Goal: Use online tool/utility: Utilize a website feature to perform a specific function

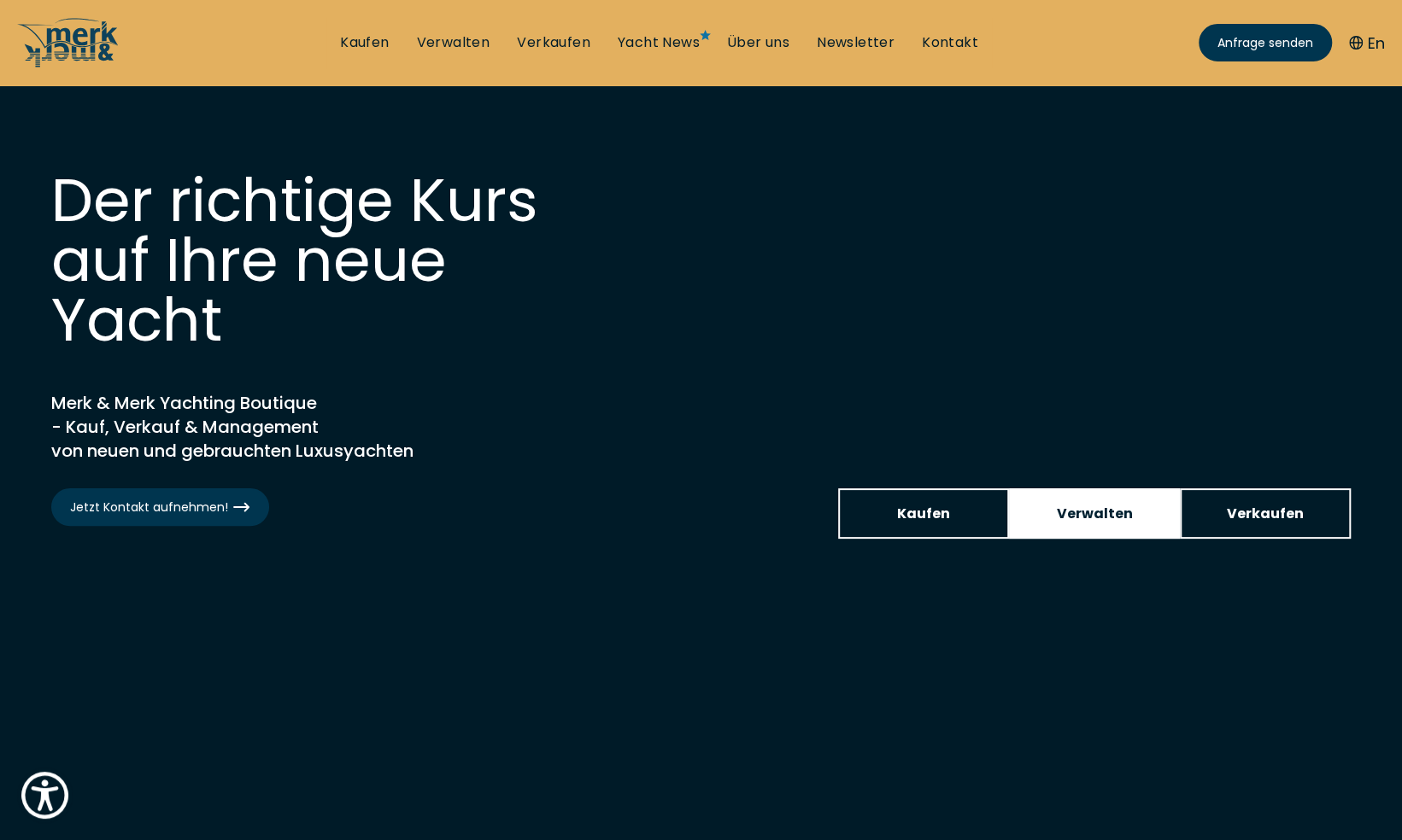
click at [1063, 515] on span "Verwalten" at bounding box center [1094, 513] width 76 height 21
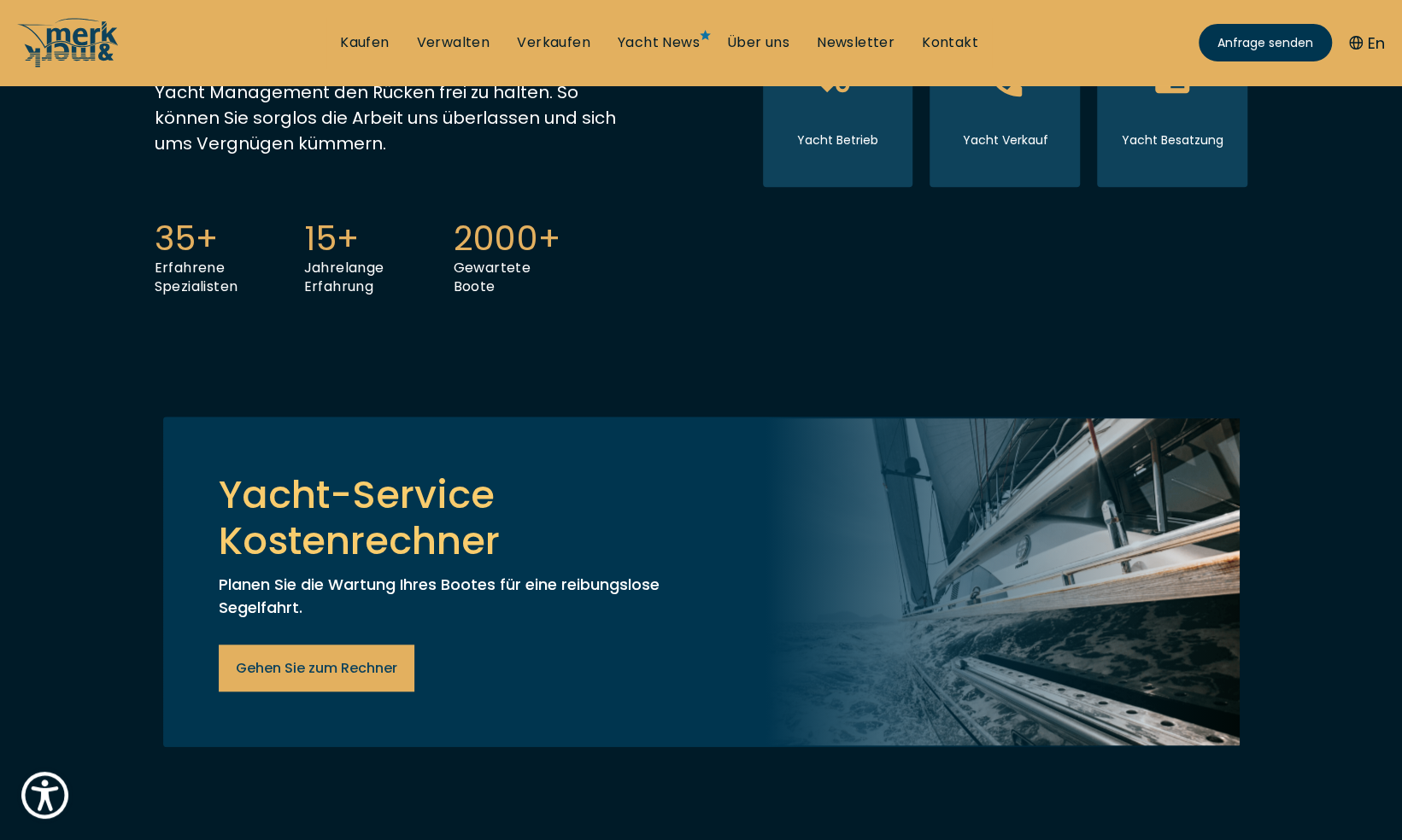
scroll to position [768, 0]
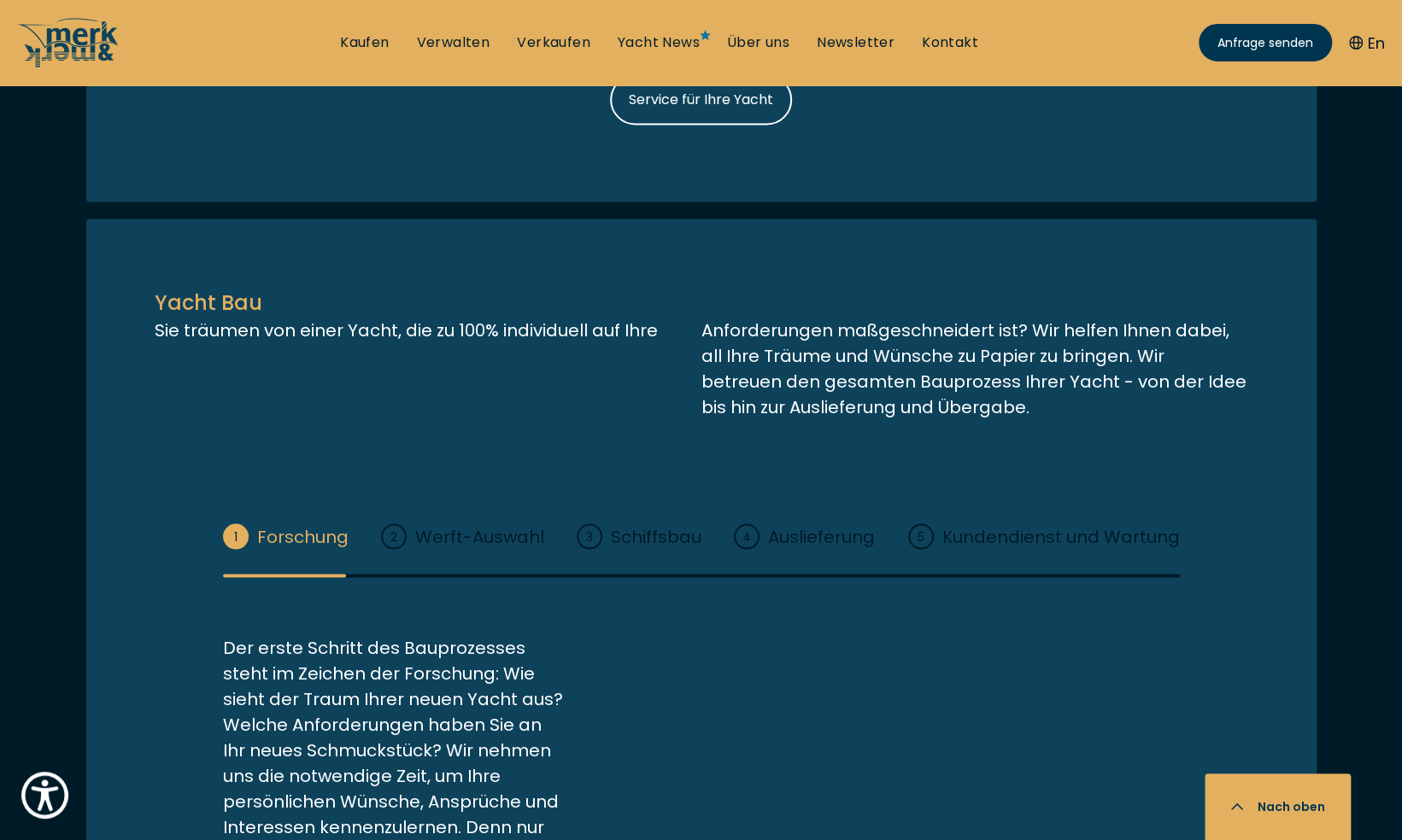
scroll to position [1878, 0]
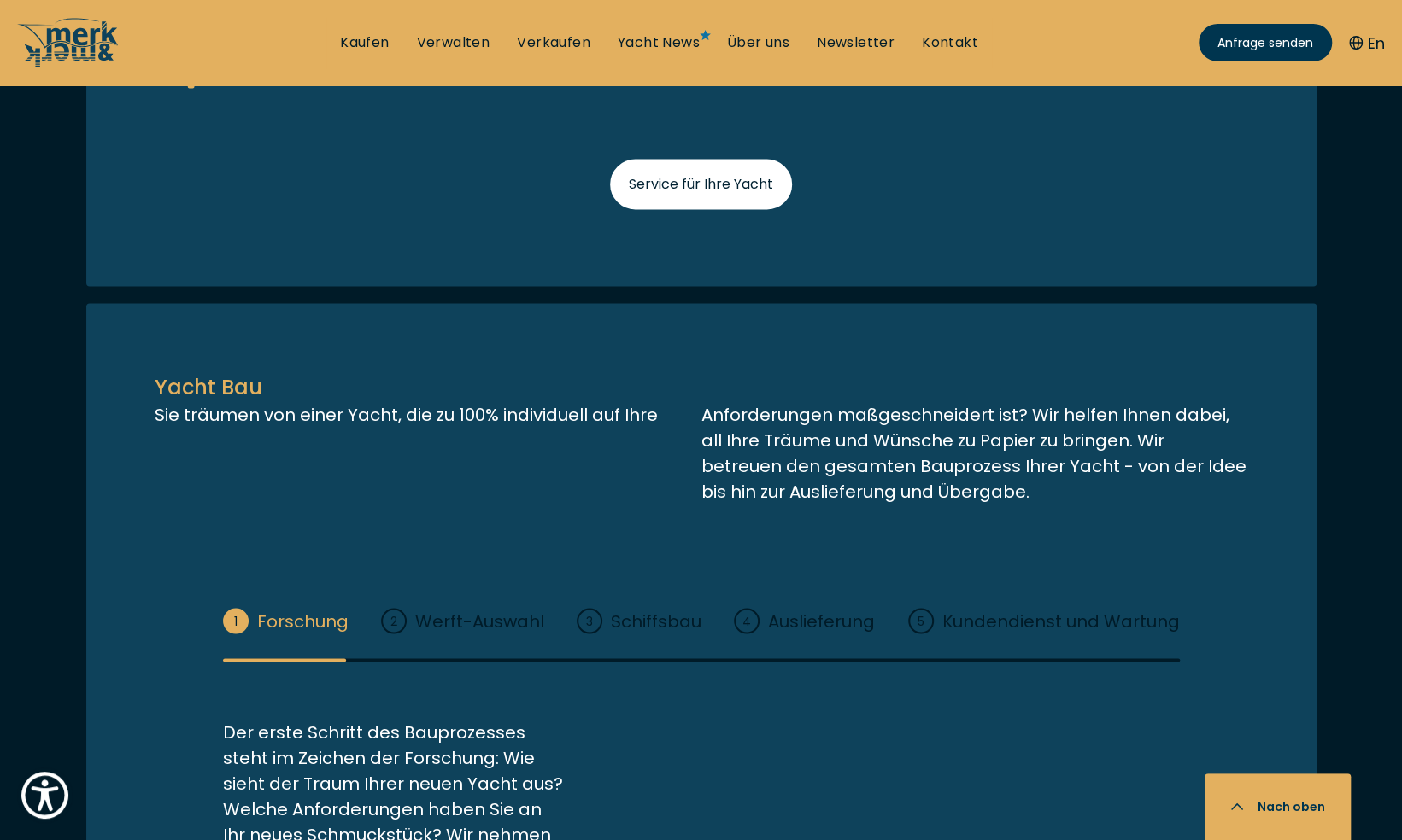
click at [673, 195] on span "Service für Ihre Yacht" at bounding box center [701, 184] width 144 height 21
select select "manage"
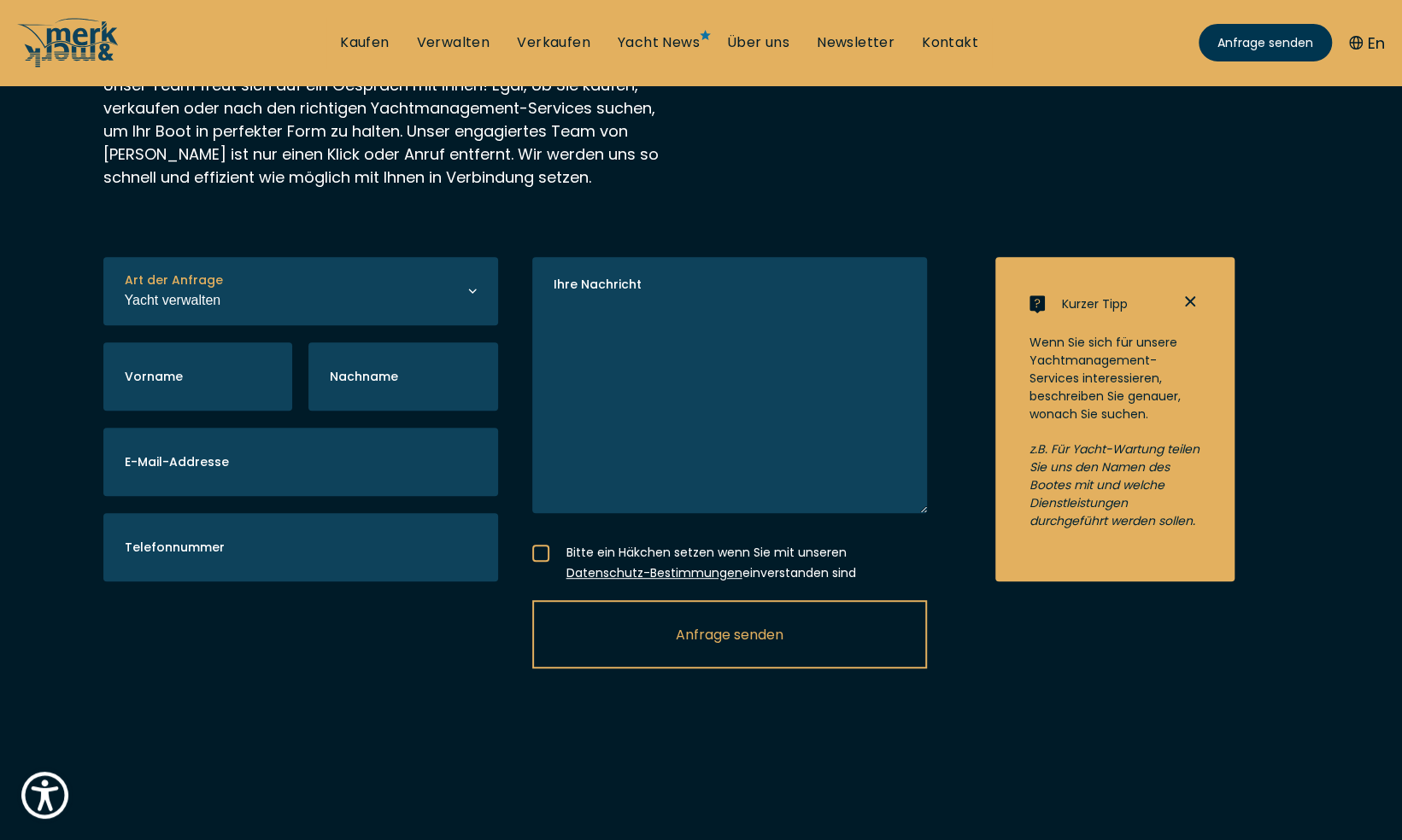
scroll to position [342, 0]
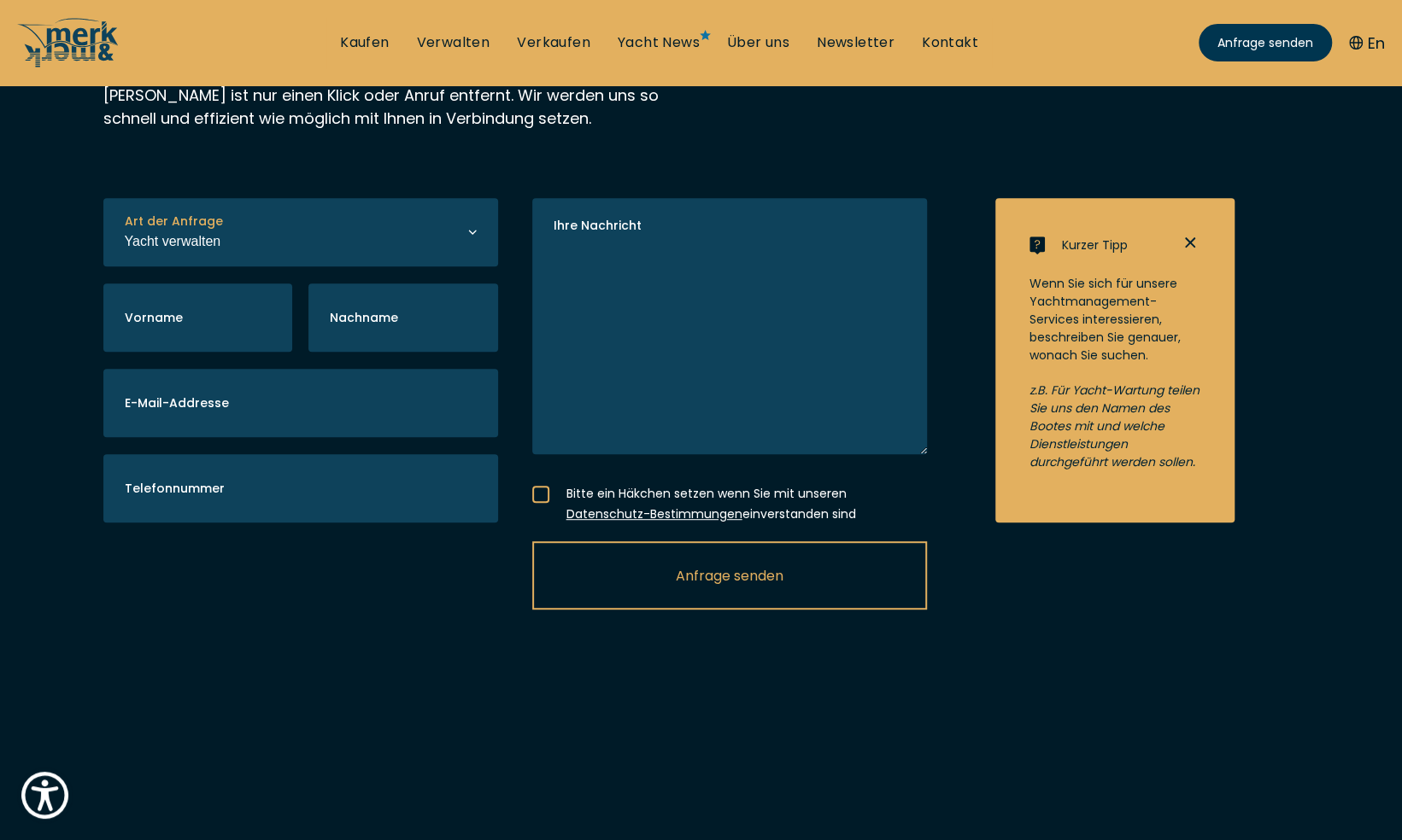
click at [472, 234] on icon at bounding box center [472, 230] width 8 height 8
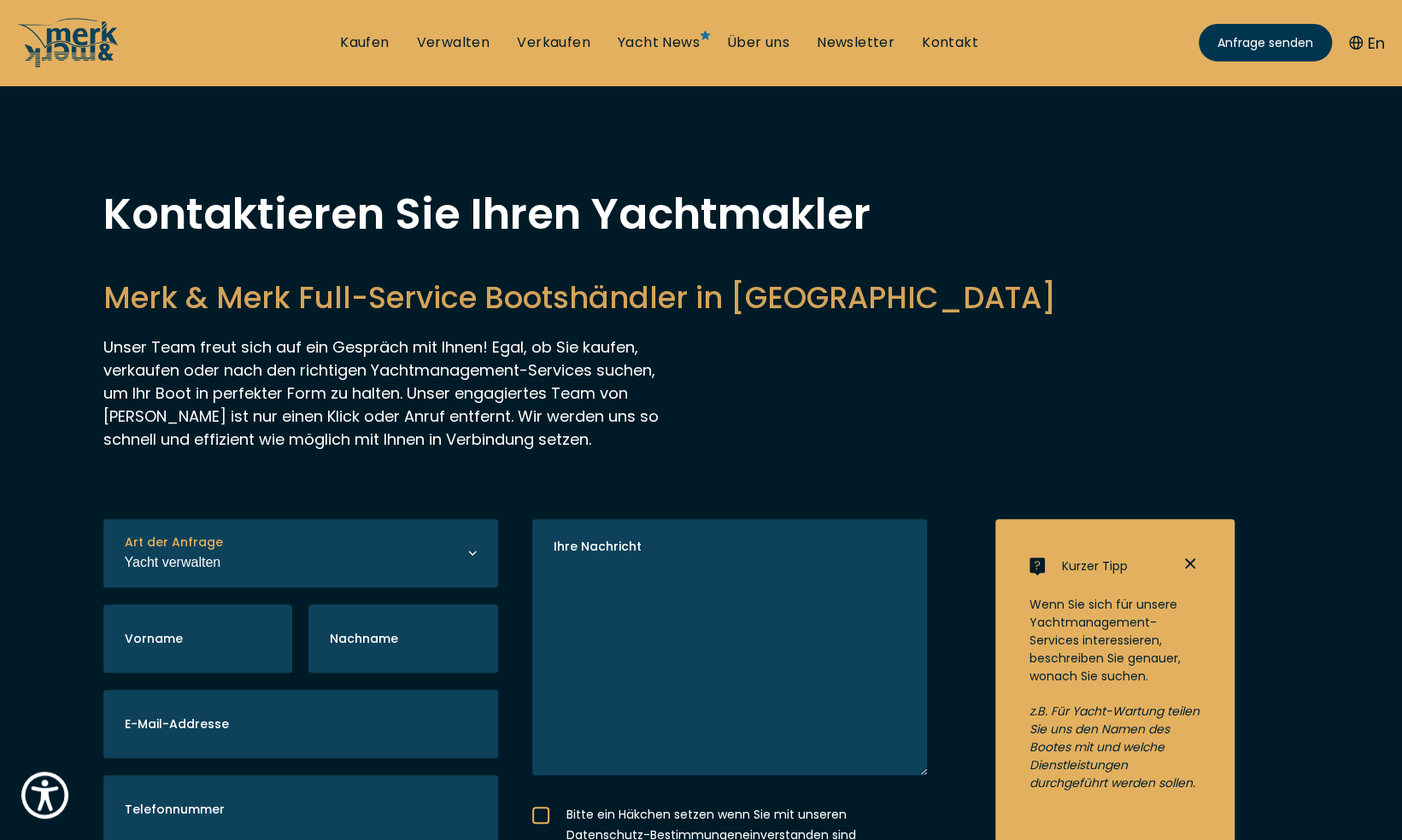
scroll to position [106, 0]
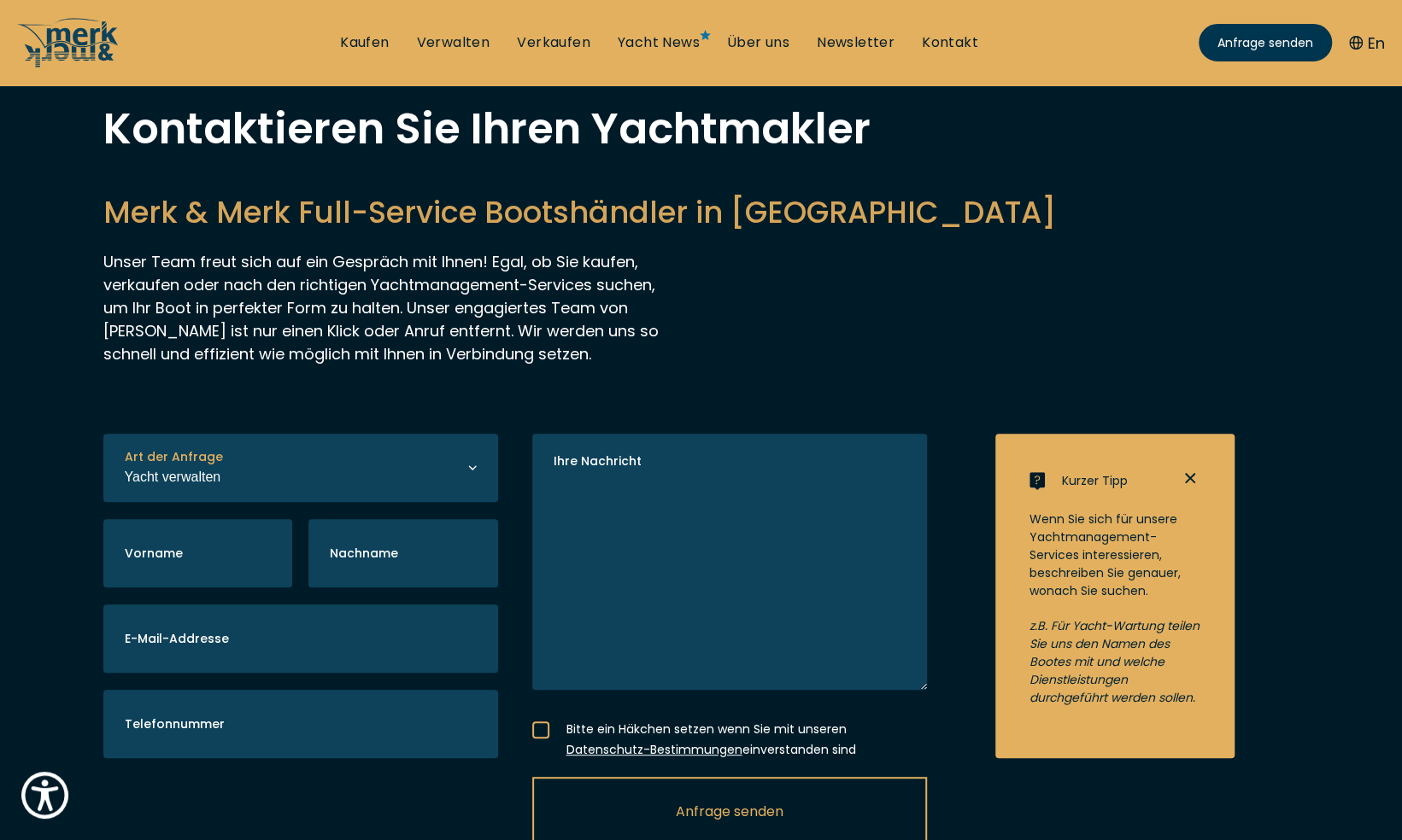
click at [1184, 488] on icon "button" at bounding box center [1190, 478] width 20 height 20
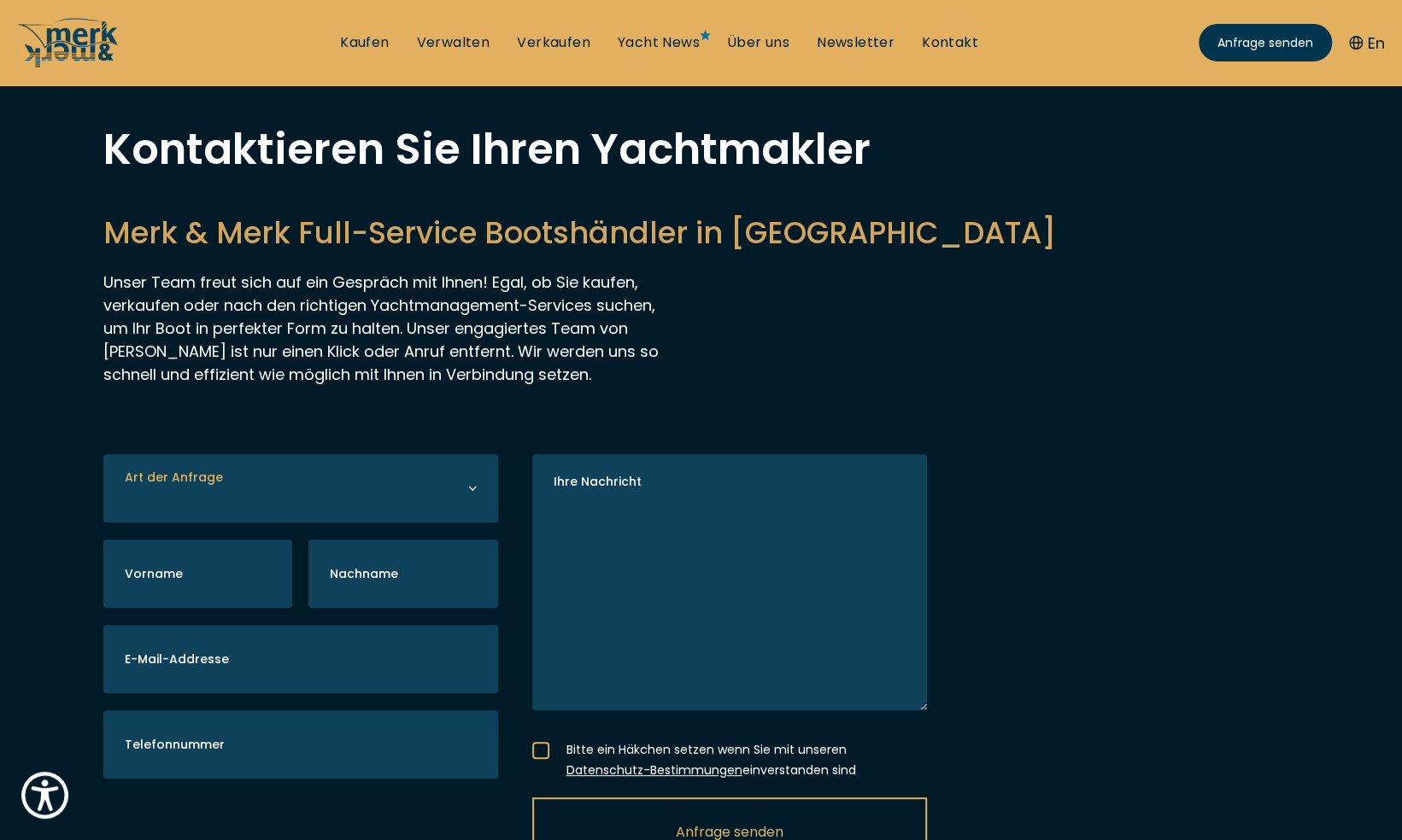
scroll to position [0, 0]
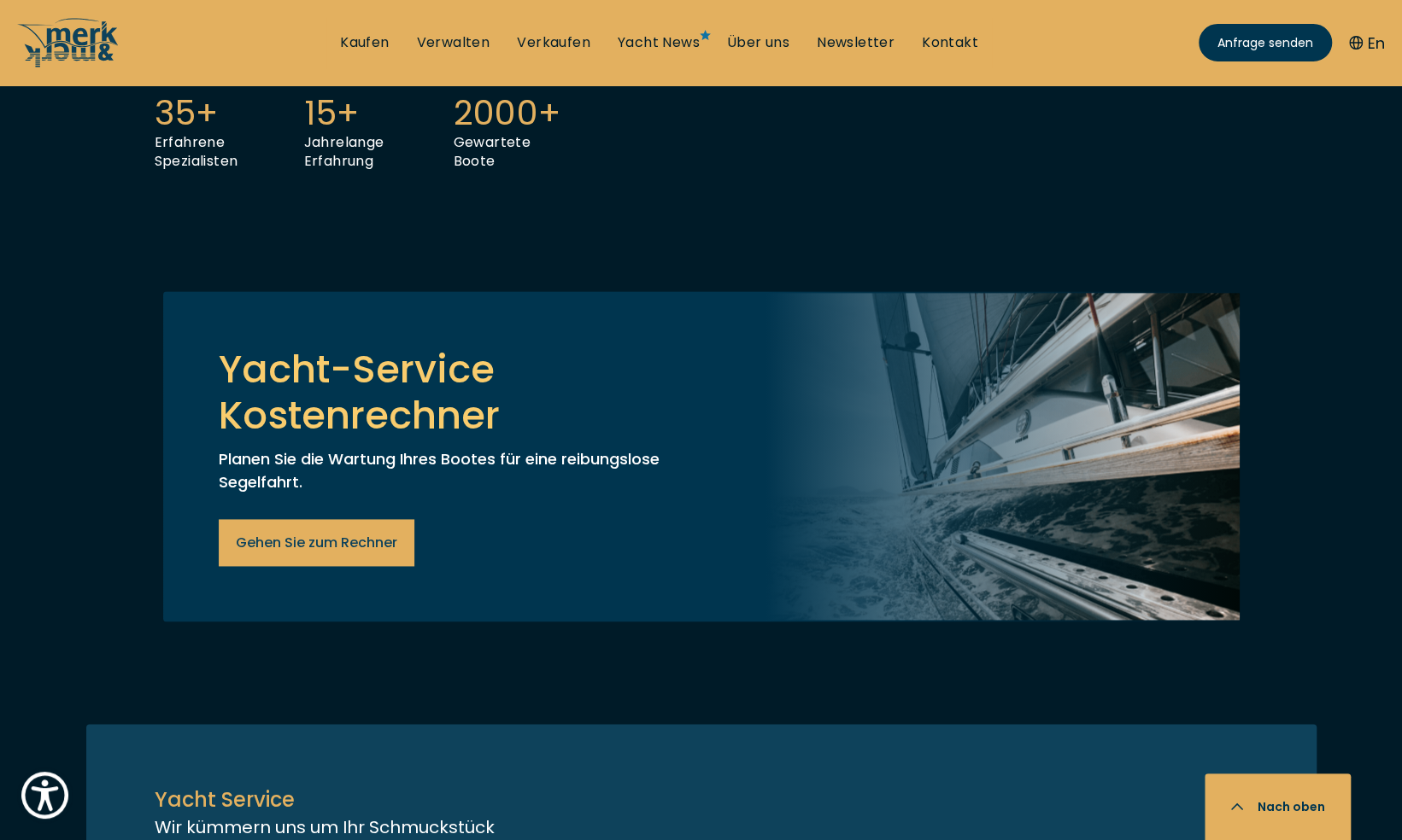
scroll to position [1366, 0]
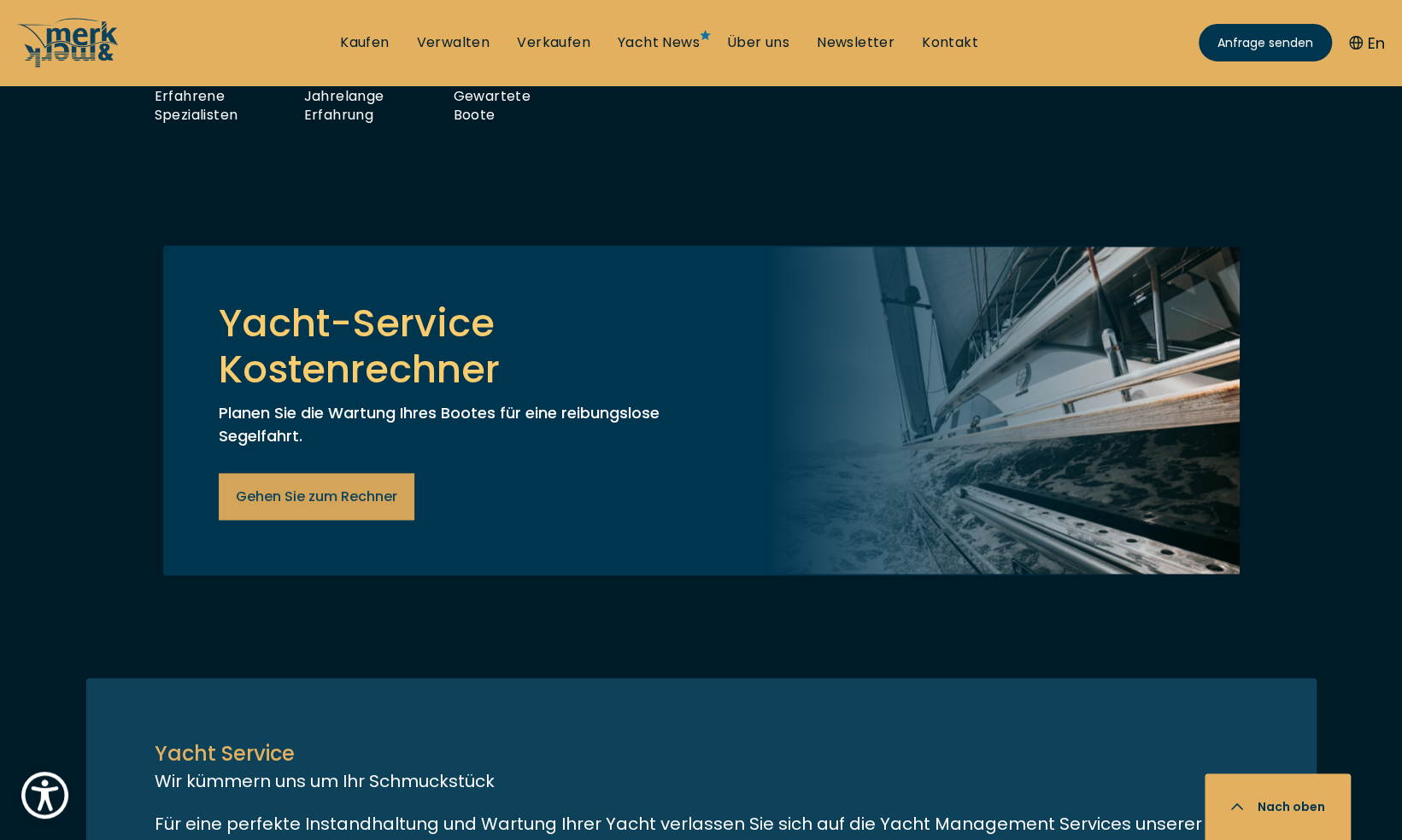
click at [332, 500] on span "Gehen Sie zum Rechner" at bounding box center [316, 496] width 162 height 21
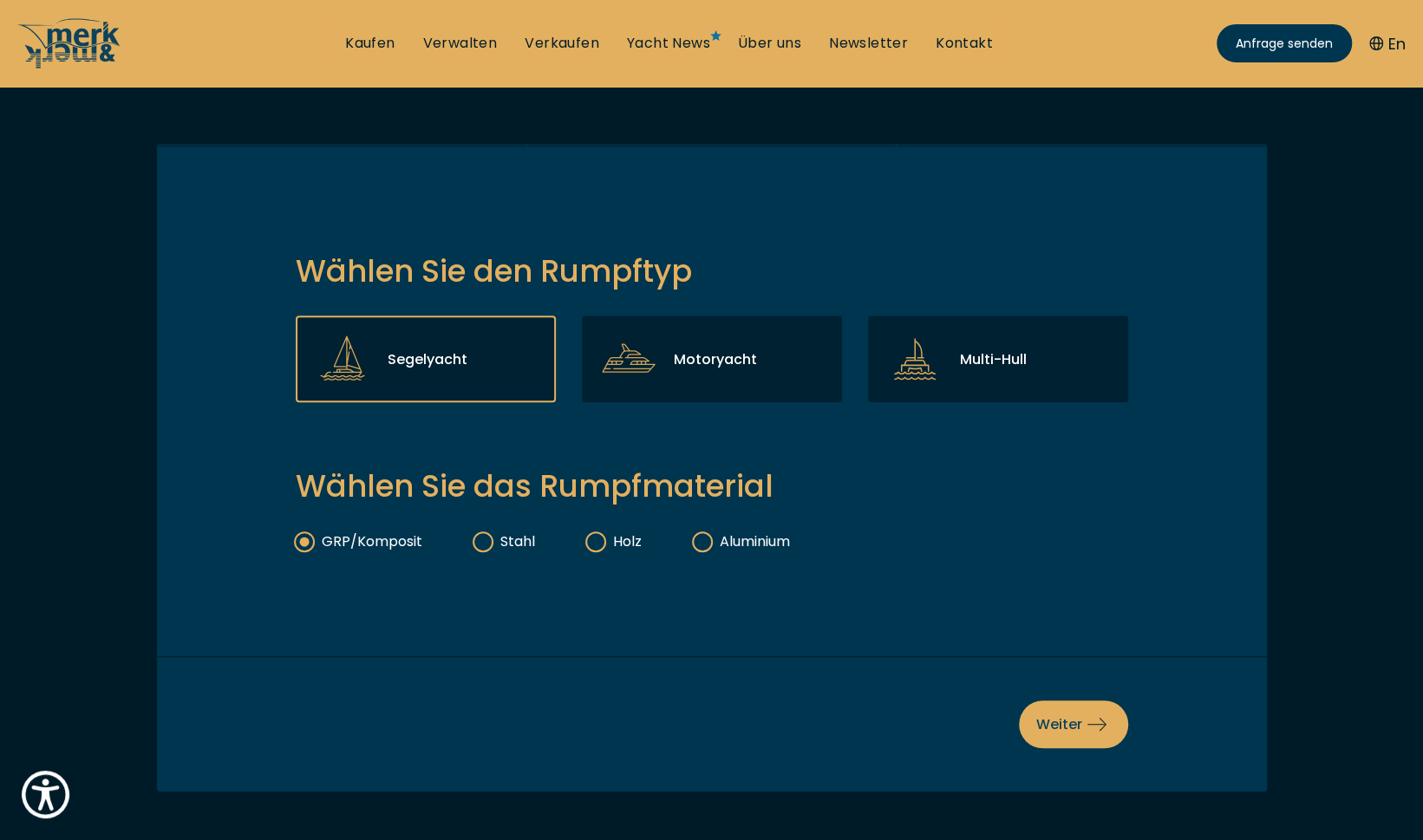
scroll to position [347, 0]
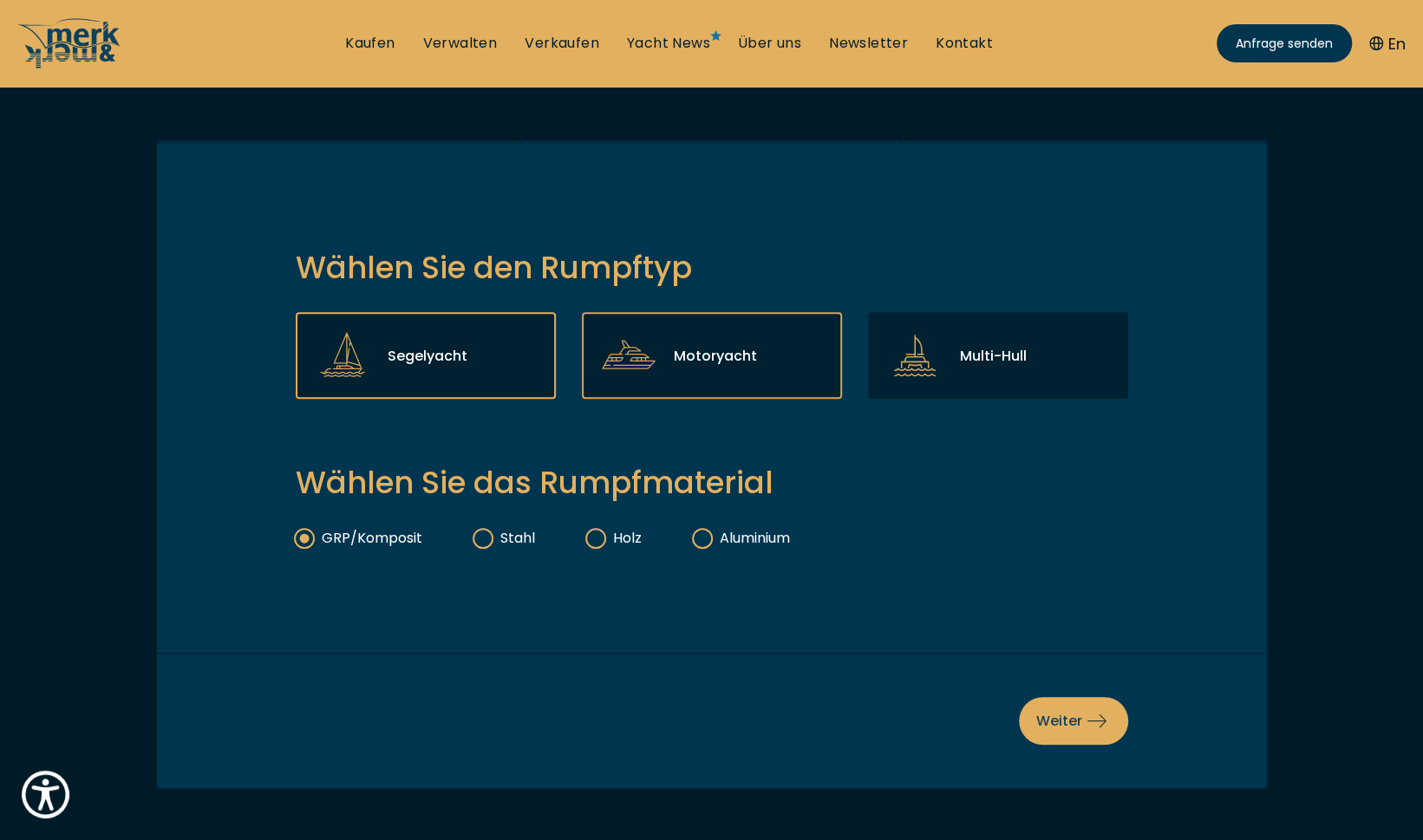
click at [668, 348] on div "Motoryacht" at bounding box center [712, 355] width 260 height 86
click at [0, 0] on input "Motoryacht" at bounding box center [0, 0] width 0 height 0
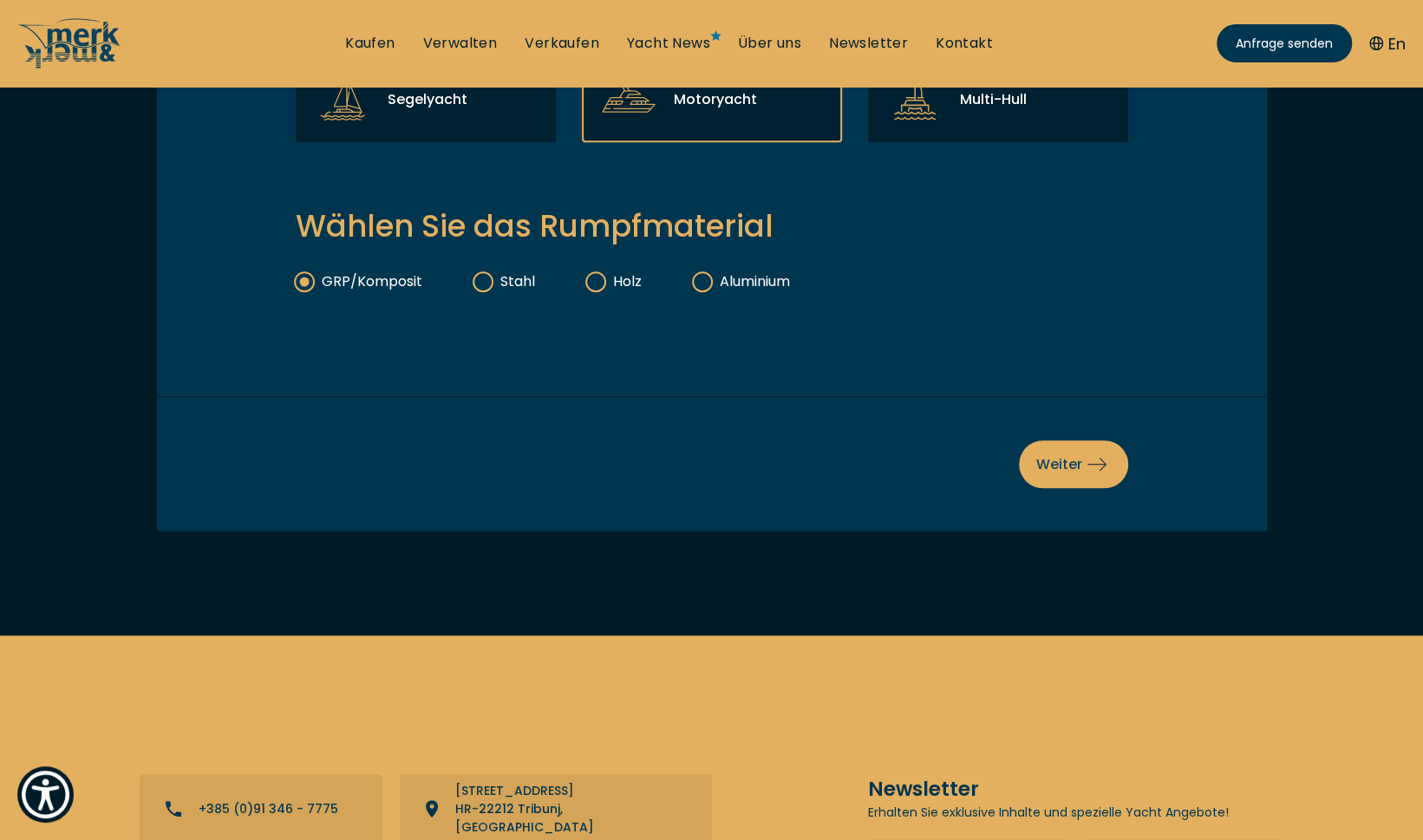
scroll to position [607, 0]
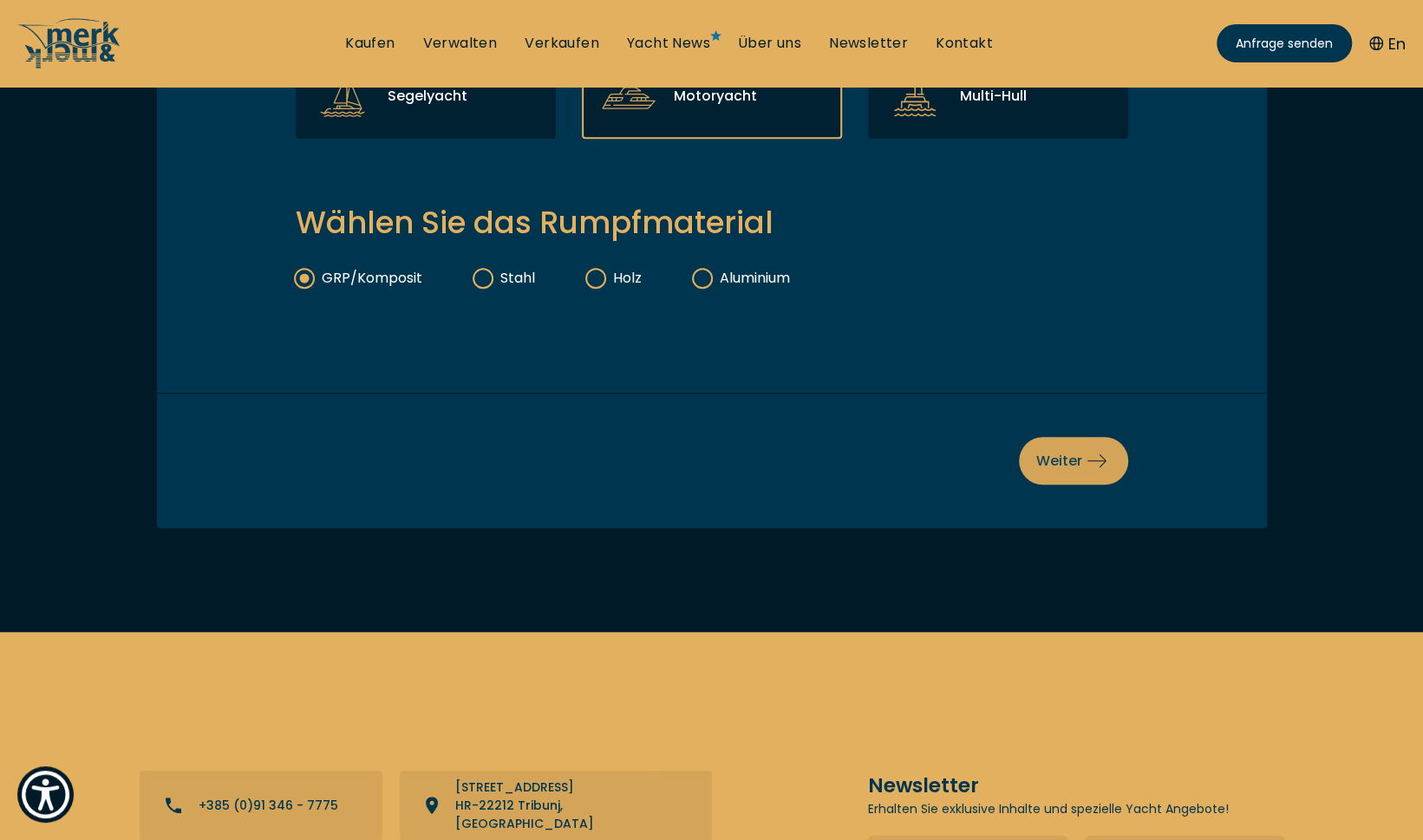
click at [1049, 437] on button "Weiter" at bounding box center [1073, 460] width 110 height 48
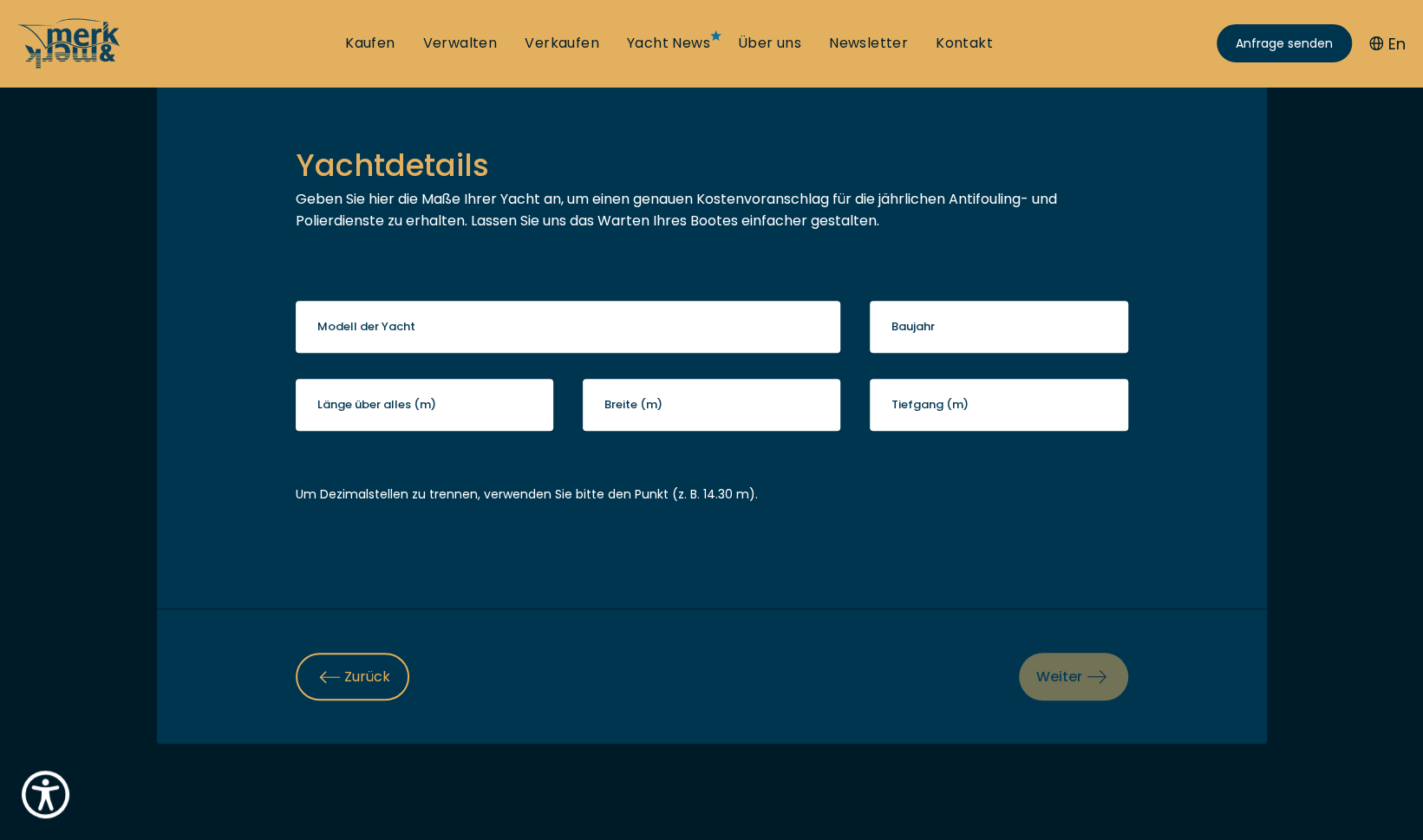
scroll to position [433, 0]
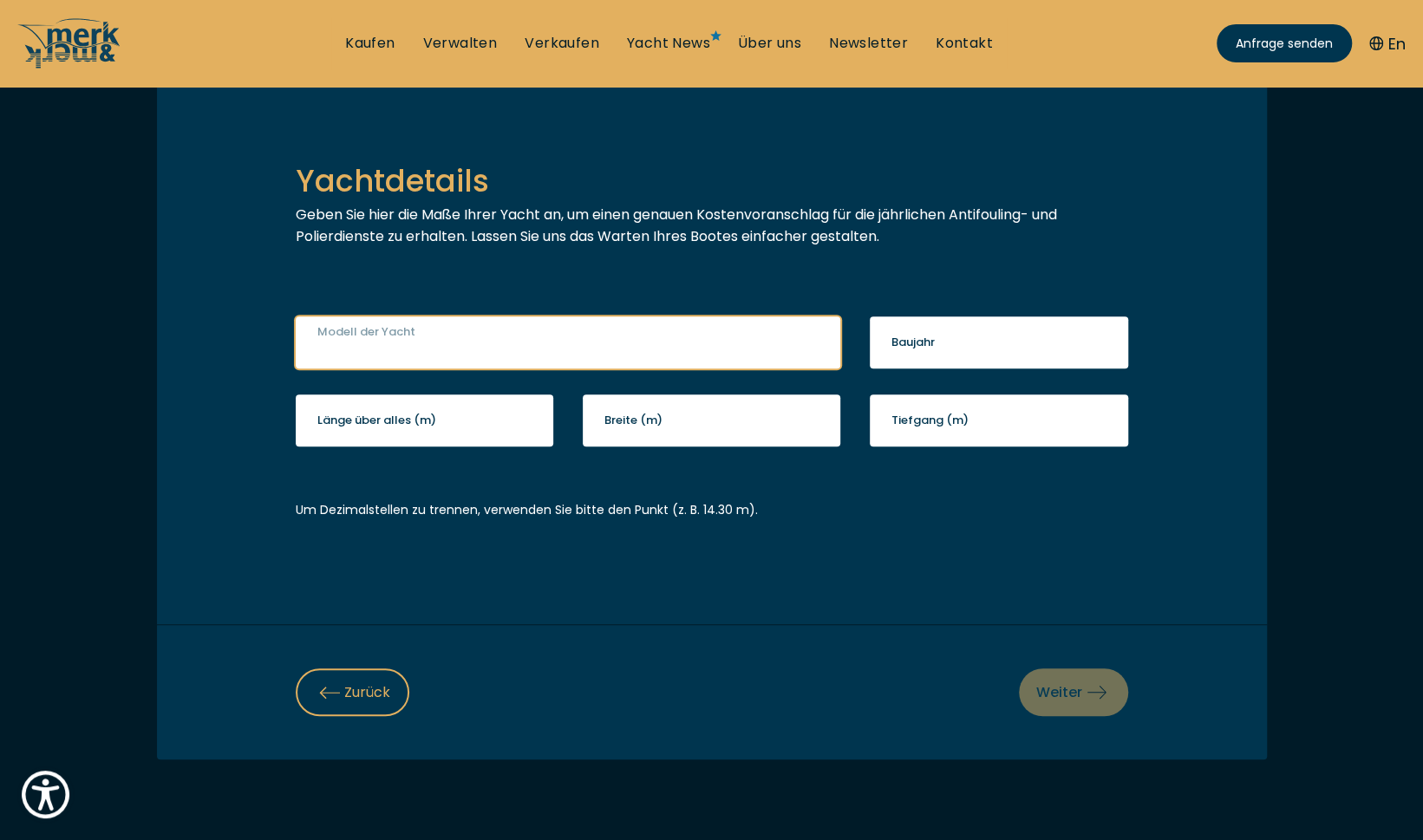
click at [426, 340] on input "Modell der Yacht" at bounding box center [568, 342] width 546 height 52
type input "Beneteau Monte Carlo 37 HT"
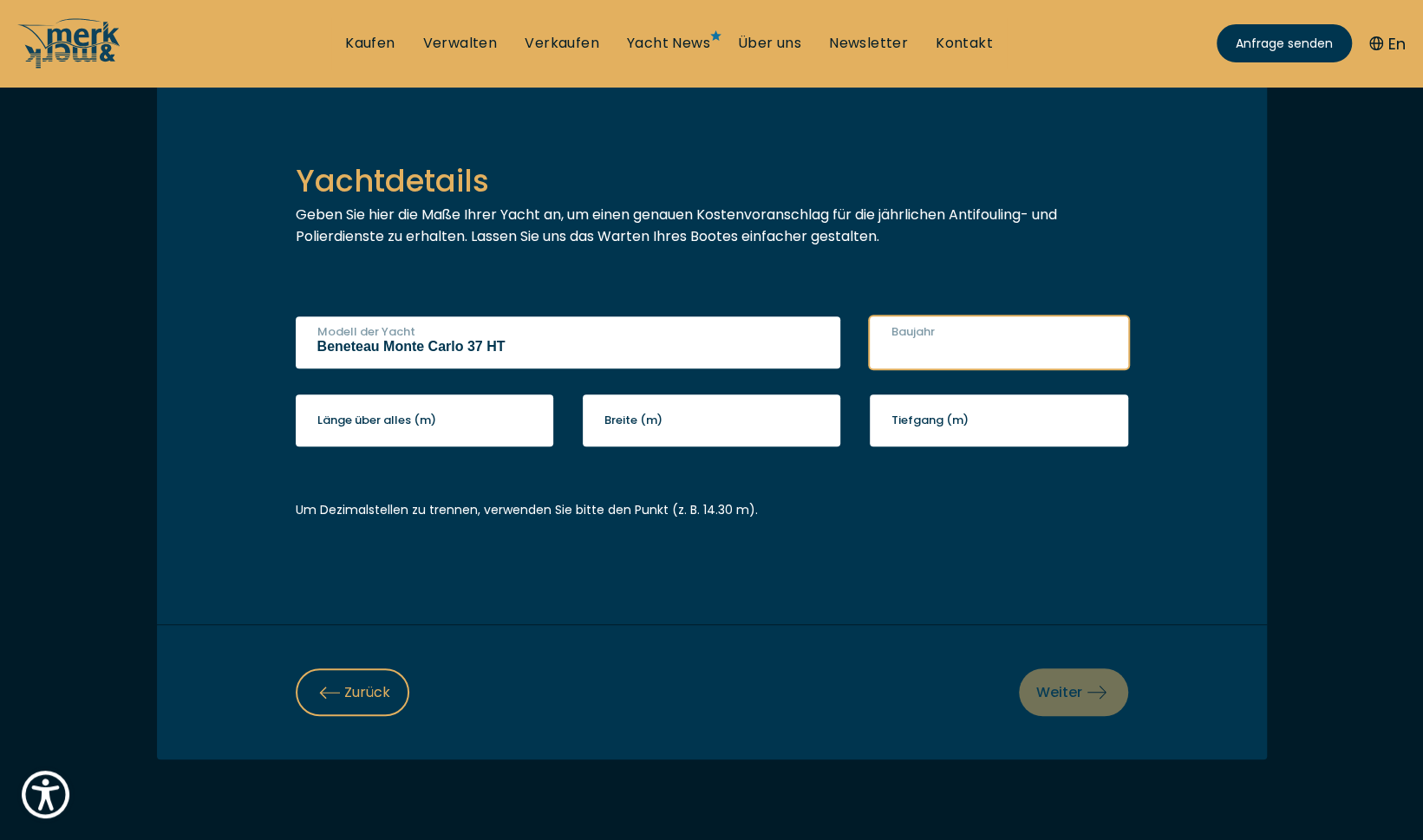
click at [1009, 335] on input "Baujahr" at bounding box center [999, 342] width 259 height 52
type input "2011"
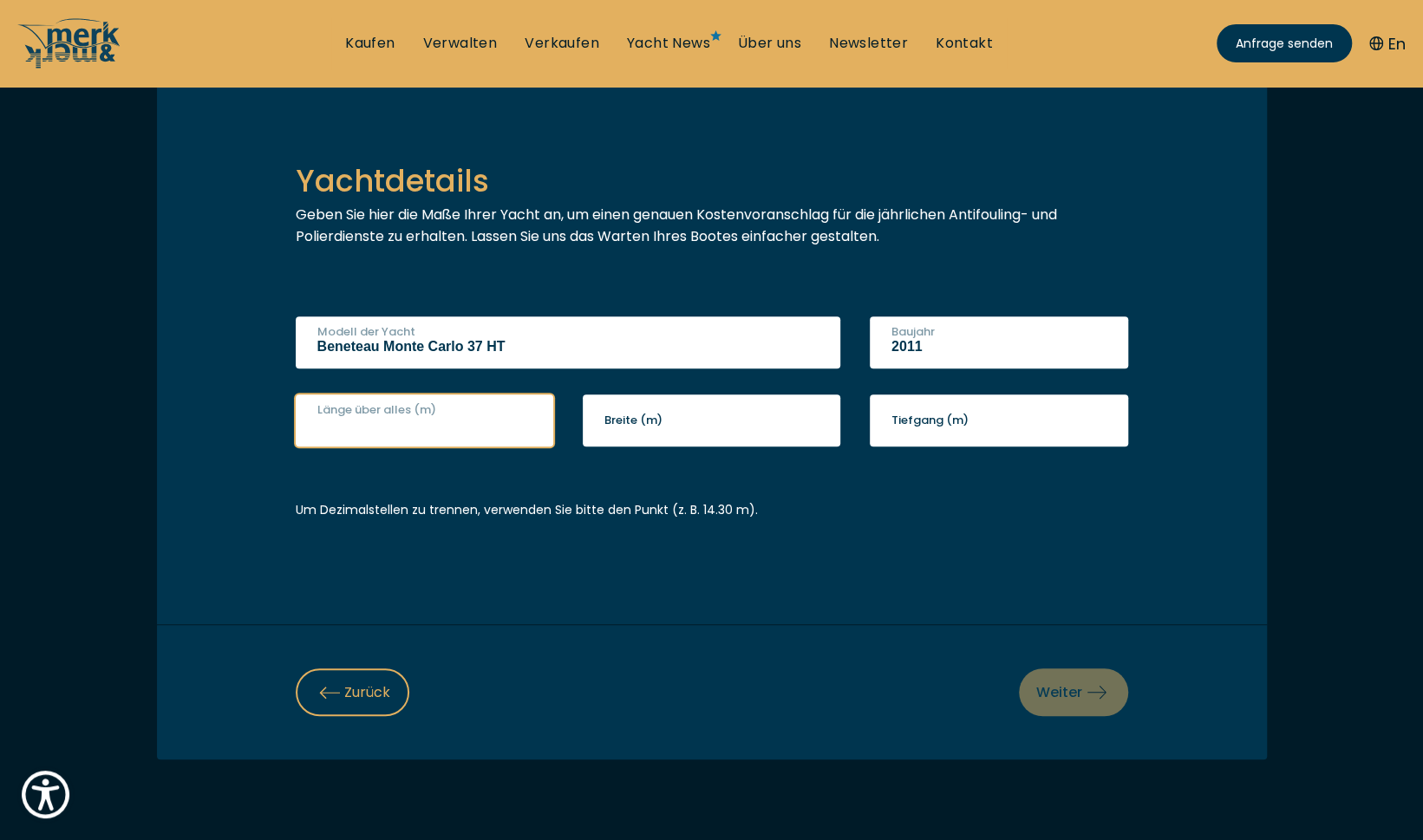
click at [516, 412] on input "Länge über alles (m)" at bounding box center [425, 420] width 259 height 52
type input "11"
type input "11.31"
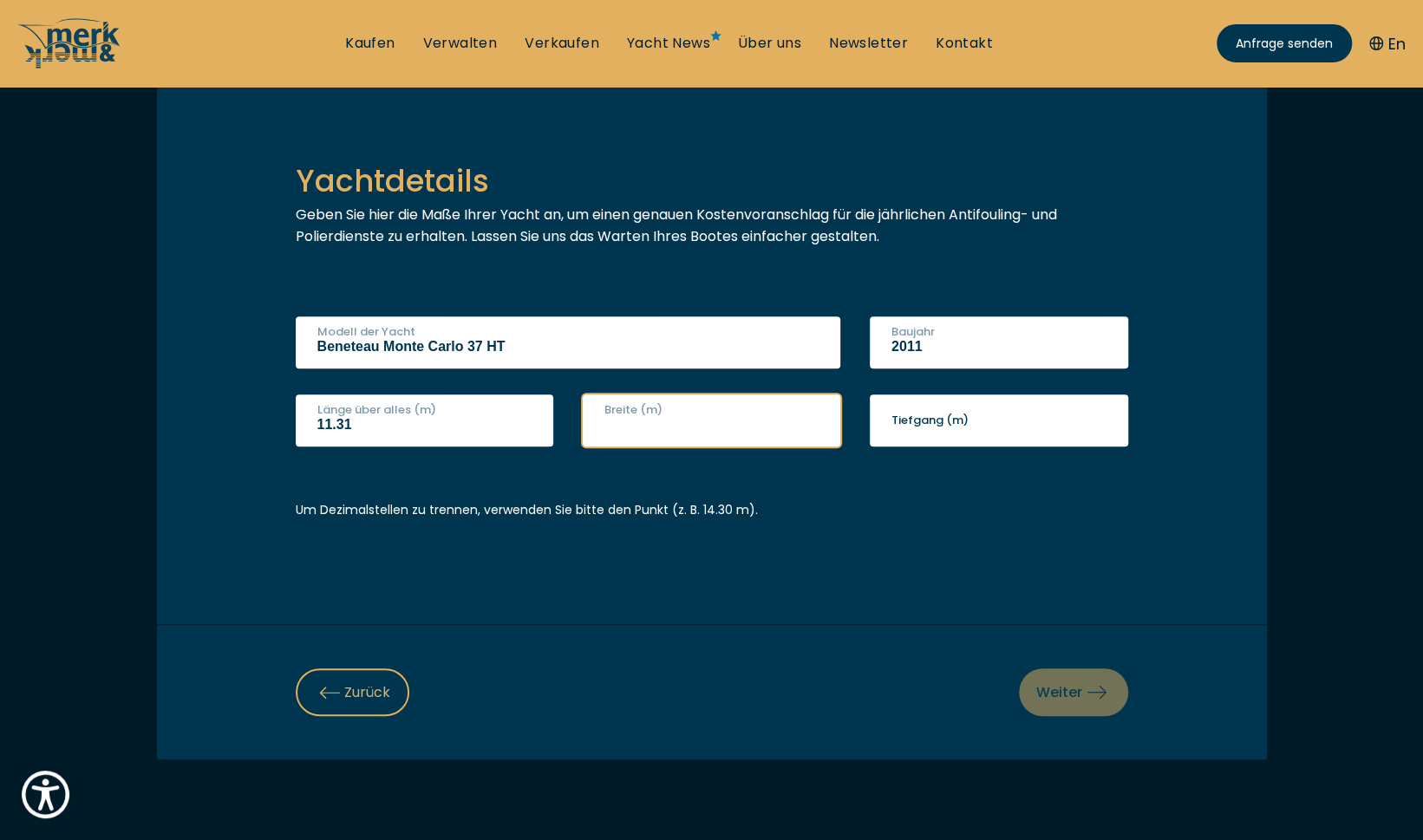
click at [648, 425] on input "Breite (m)" at bounding box center [712, 420] width 259 height 52
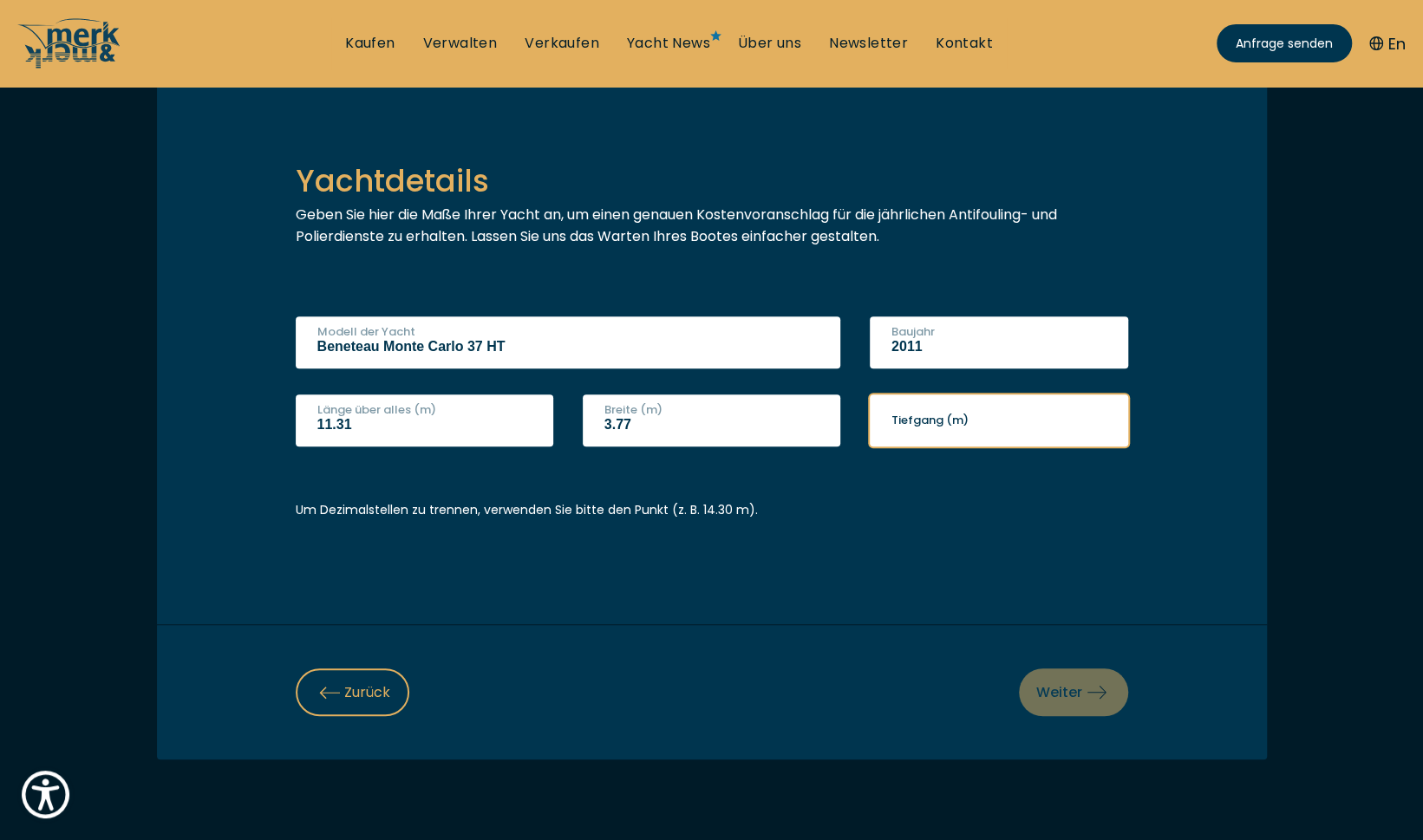
click at [993, 428] on input "Tiefgang (m)" at bounding box center [999, 420] width 259 height 52
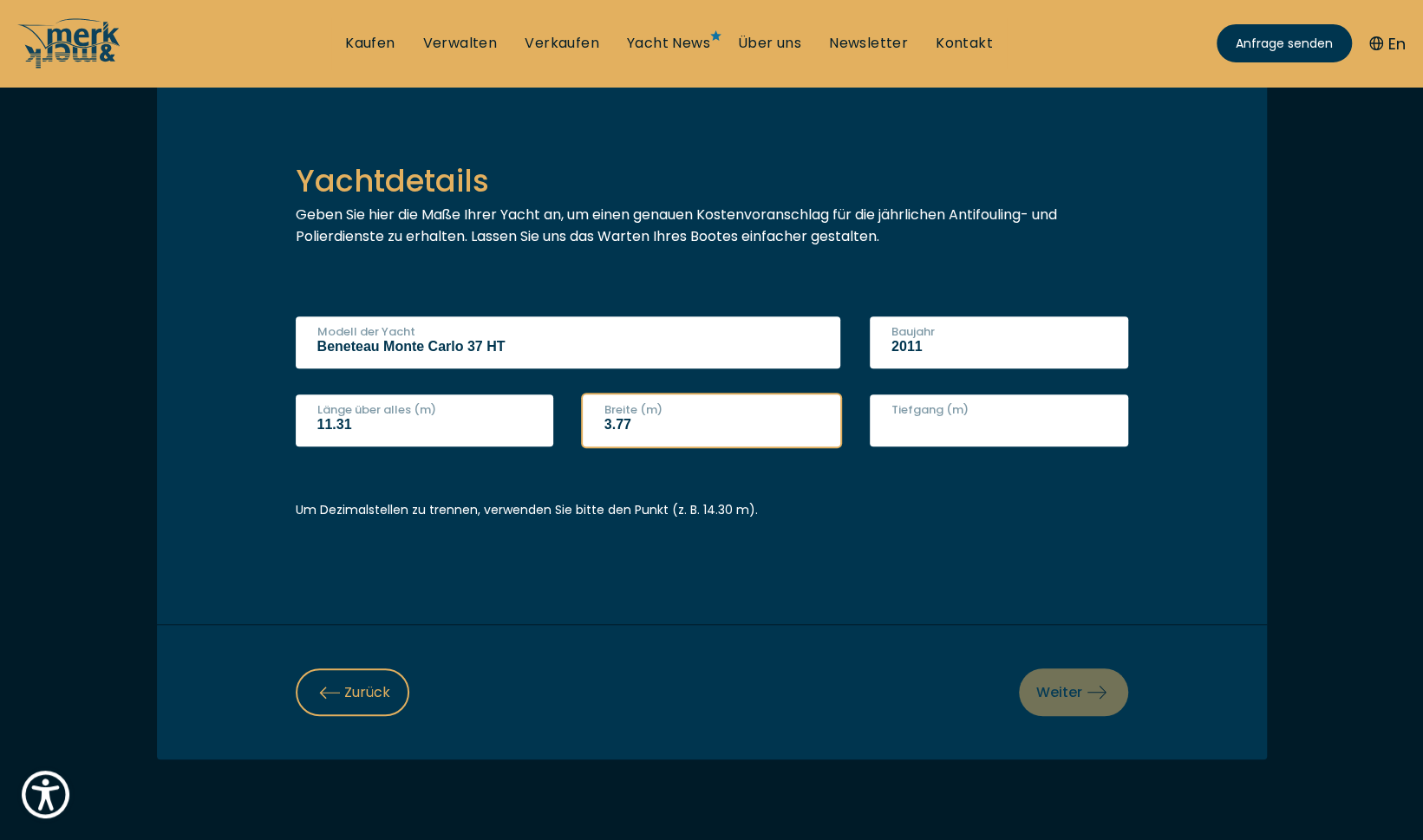
click at [618, 419] on input "3.77" at bounding box center [712, 420] width 259 height 52
type input "3.77"
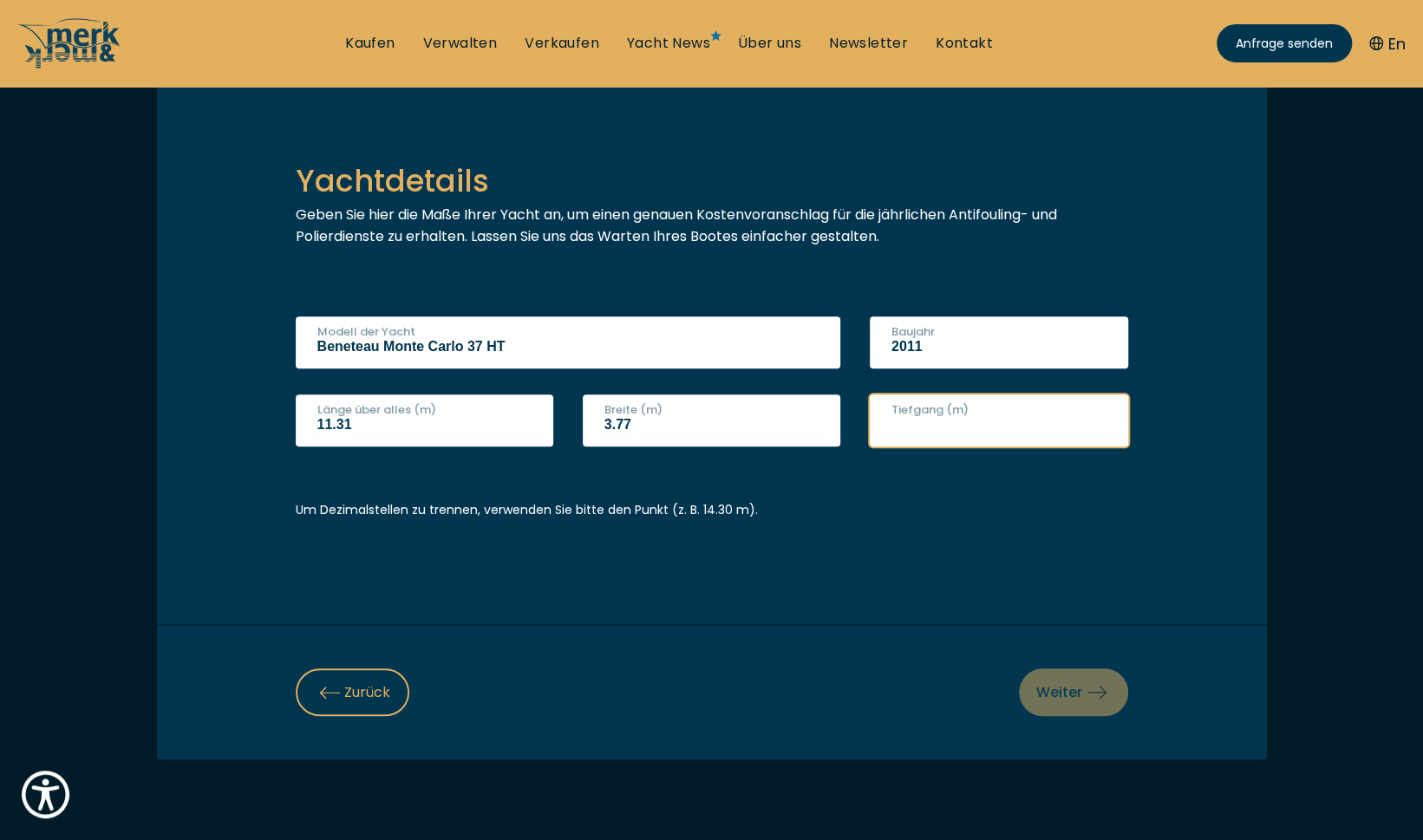
click at [997, 414] on input "Tiefgang (m)" at bounding box center [999, 420] width 259 height 52
type input "1"
type input "1.10"
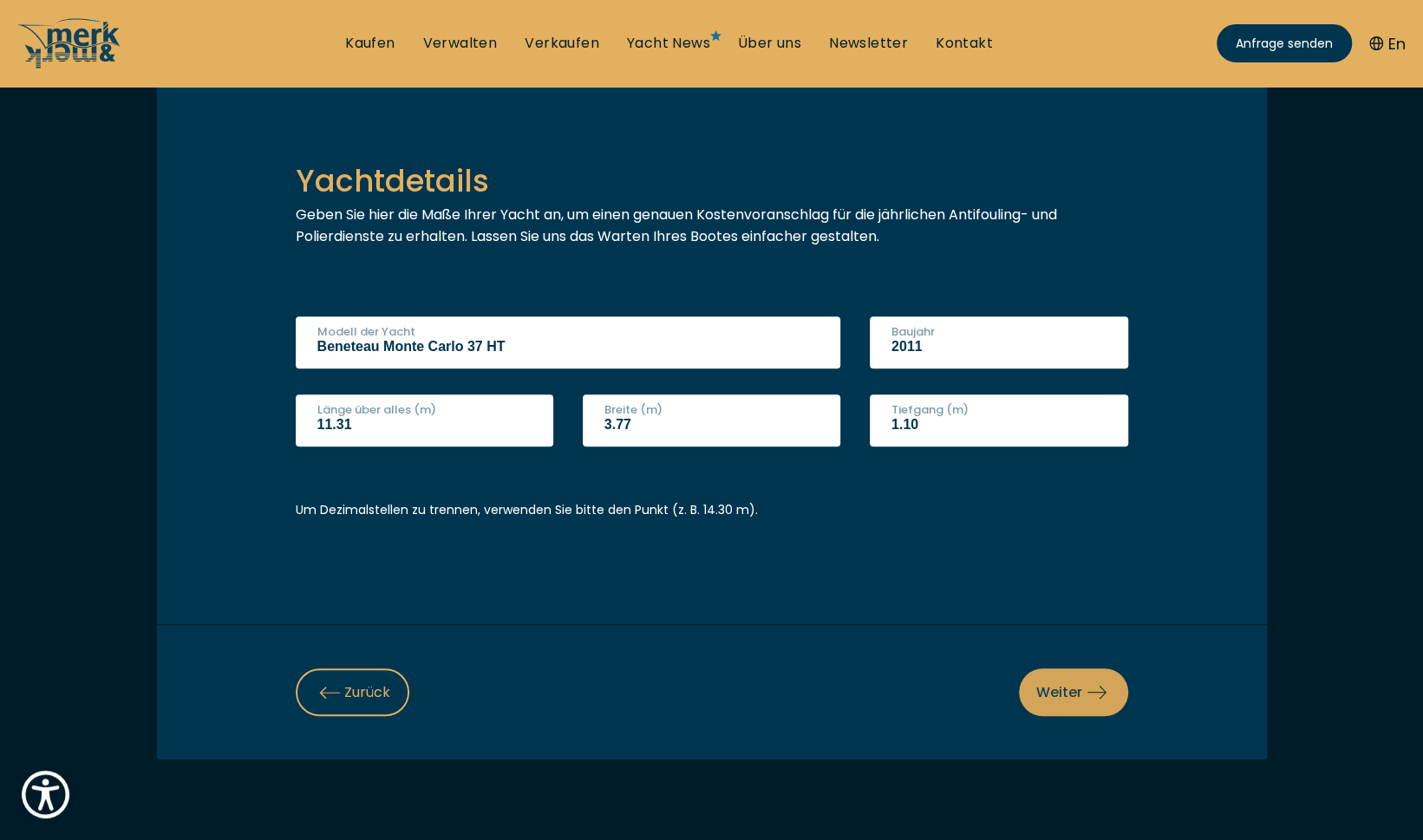
click at [1092, 682] on icon at bounding box center [1096, 692] width 20 height 20
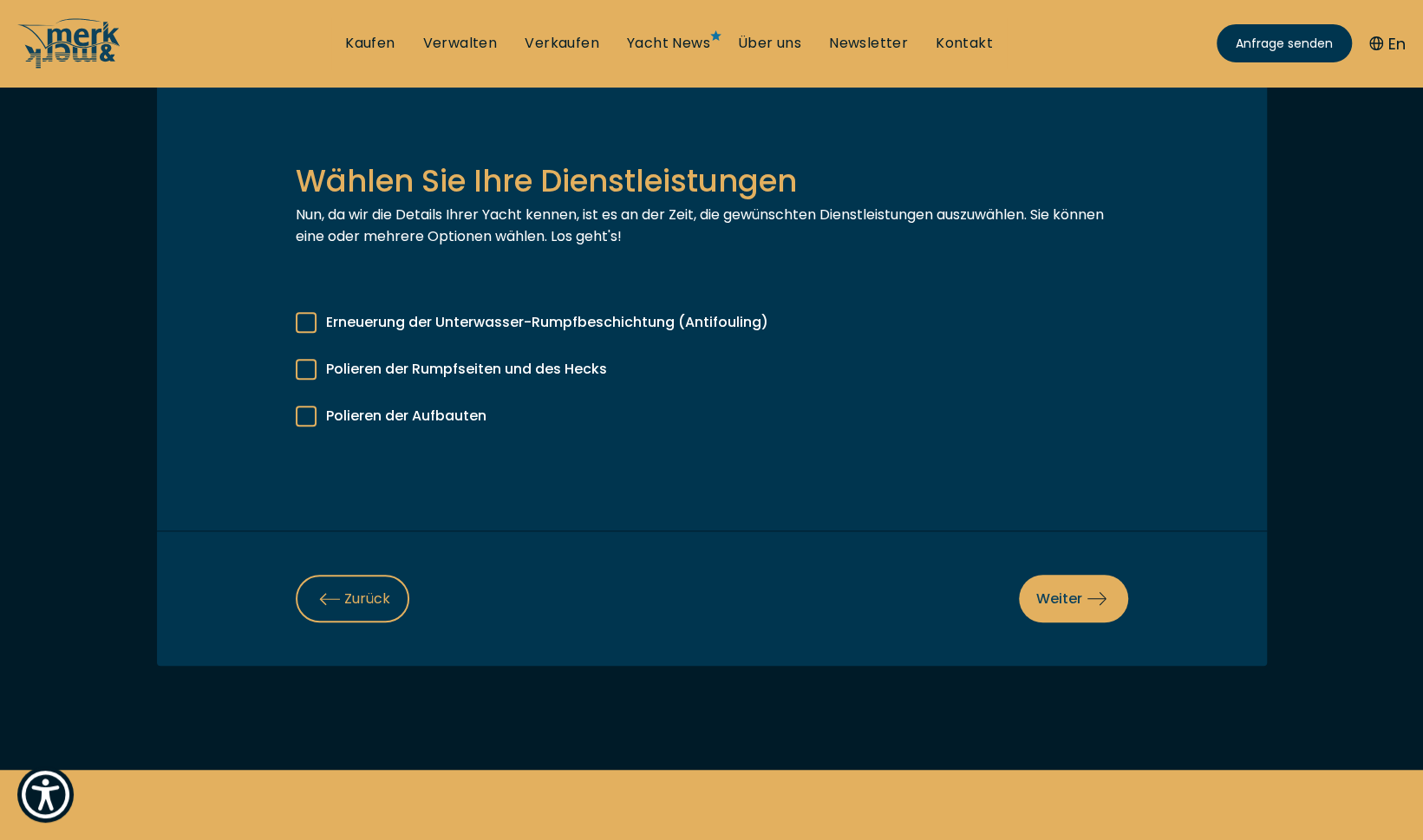
click at [299, 320] on div at bounding box center [306, 322] width 21 height 21
click at [0, 0] on input "Erneuerung der Unterwasser-Rumpfbeschichtung (Antifouling)" at bounding box center [0, 0] width 0 height 0
click at [311, 367] on div at bounding box center [306, 369] width 21 height 21
click at [0, 0] on input "Polieren der Rumpfseiten und des Hecks" at bounding box center [0, 0] width 0 height 0
click at [309, 398] on label "Polieren der Aufbauten" at bounding box center [712, 412] width 832 height 29
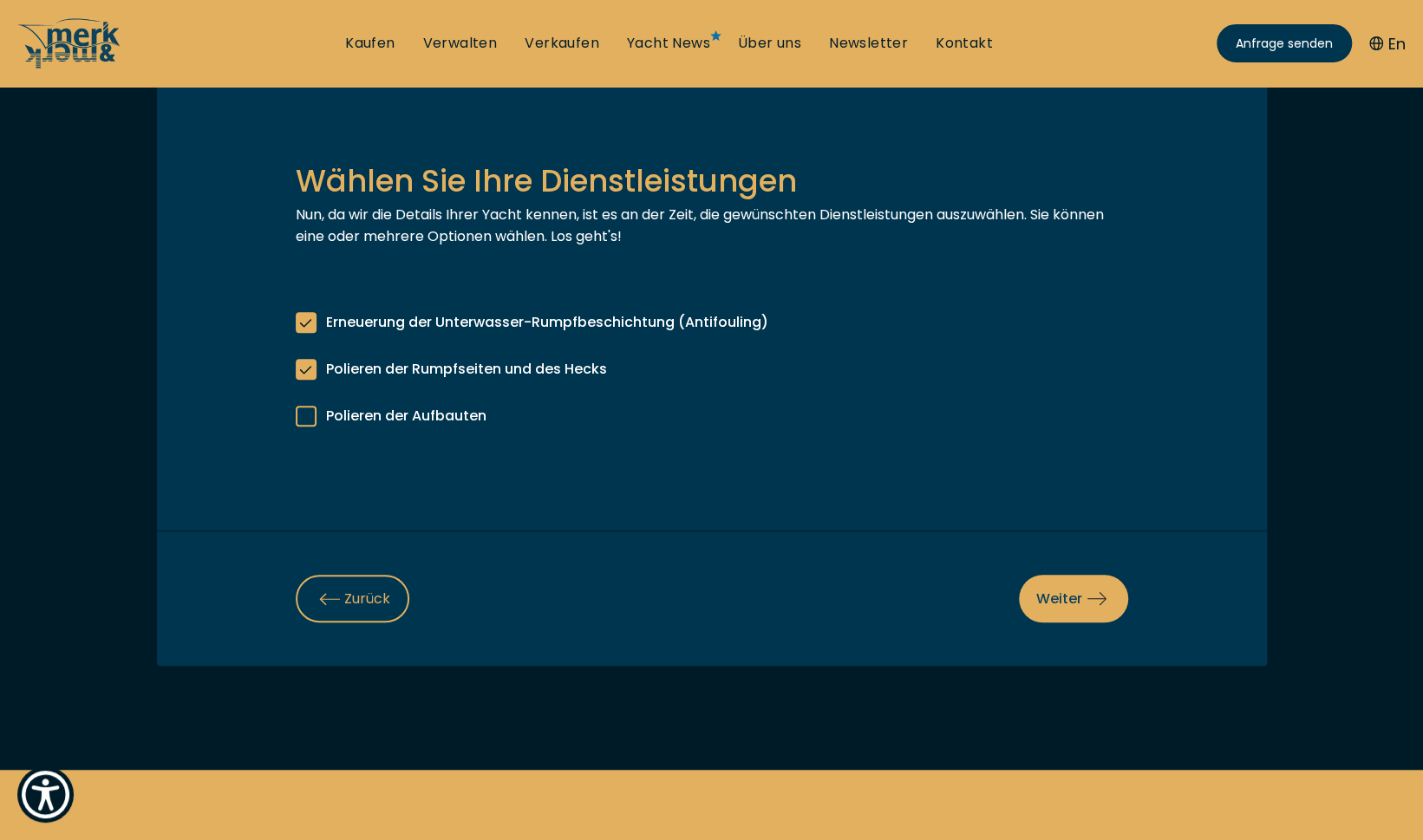
click at [0, 0] on input "Polieren der Aufbauten" at bounding box center [0, 0] width 0 height 0
click at [1067, 596] on span "Weiter" at bounding box center [1073, 598] width 75 height 22
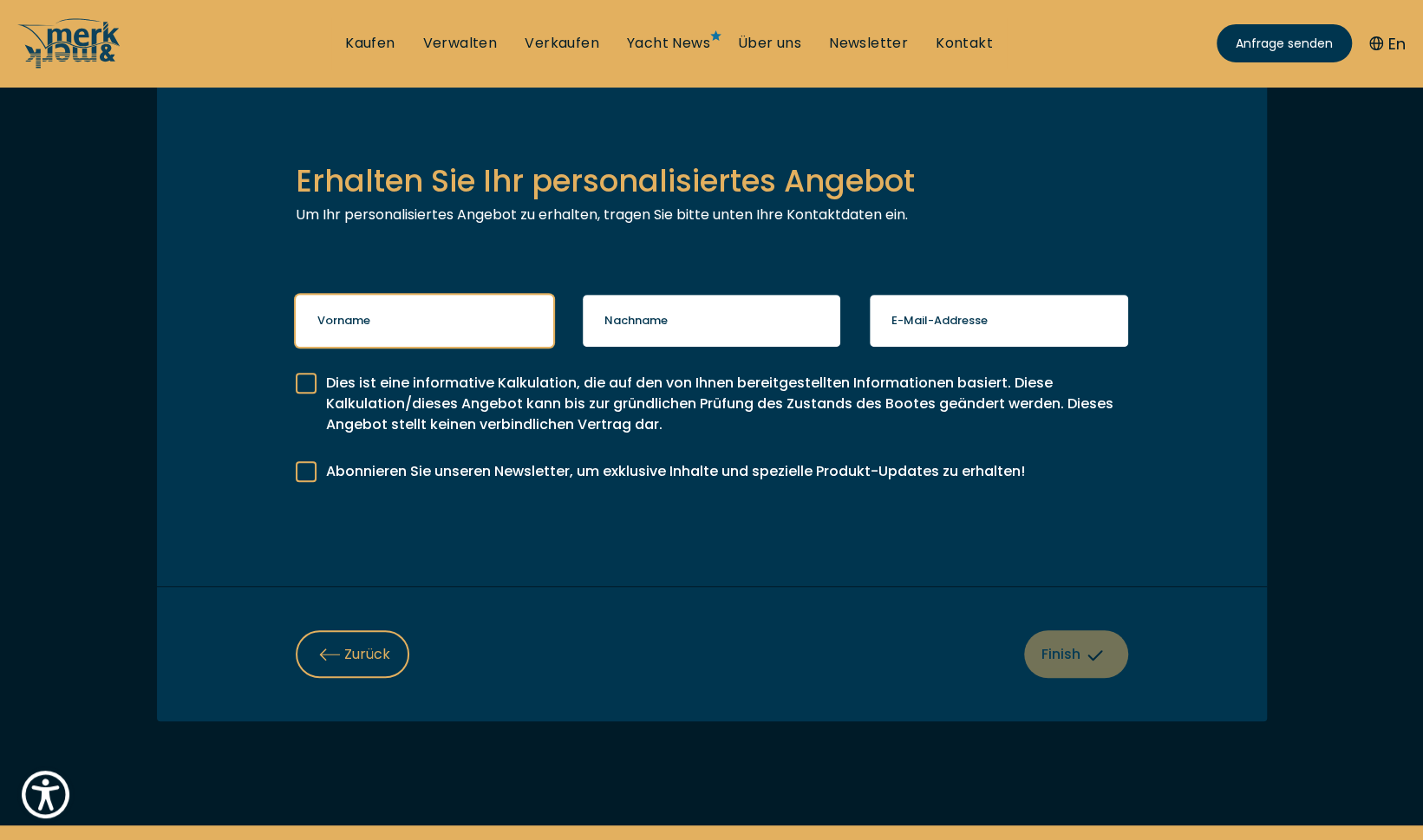
click at [373, 328] on input "Vorname" at bounding box center [425, 320] width 259 height 52
type input "[PERSON_NAME]"
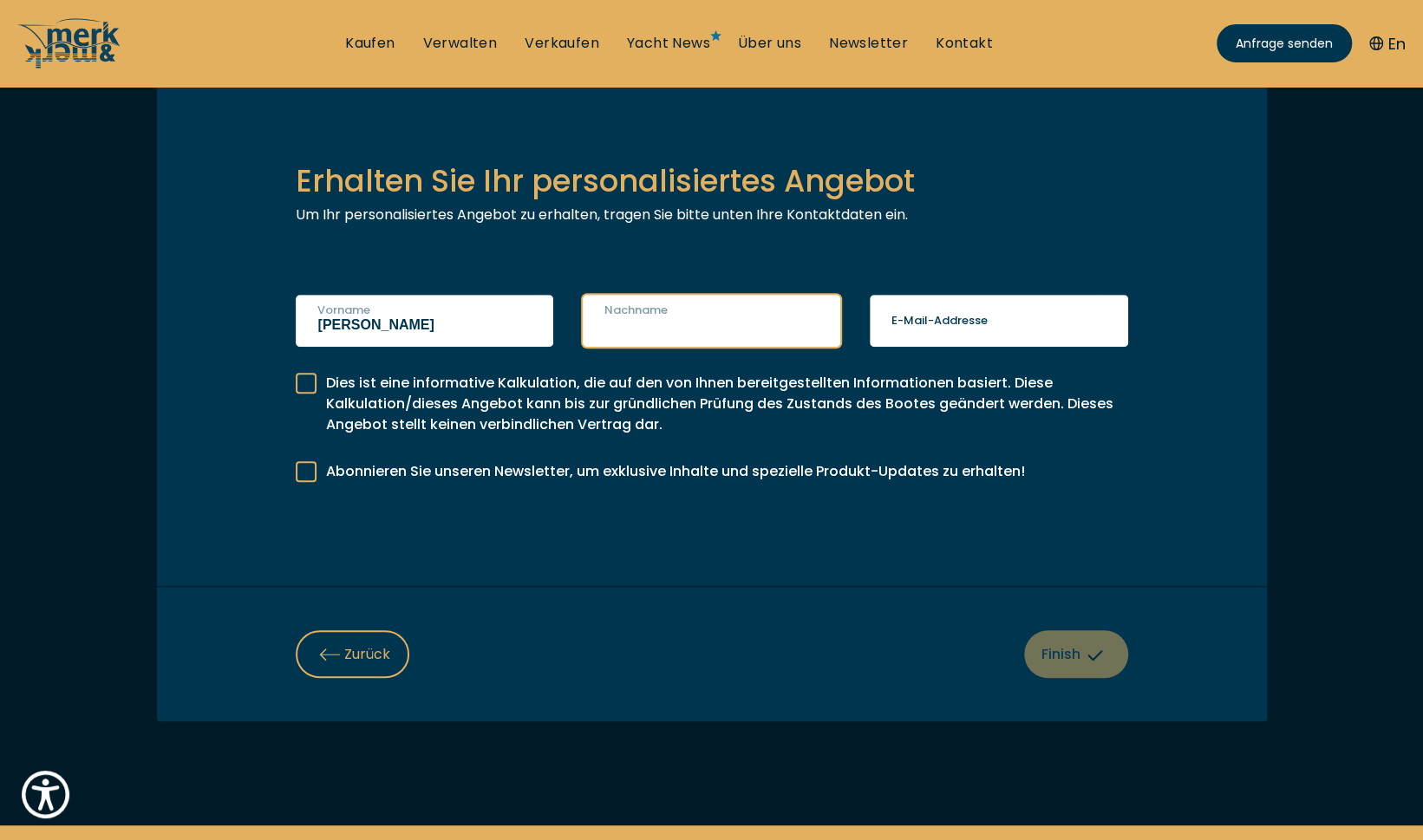
click at [685, 326] on input "Nachname" at bounding box center [712, 320] width 259 height 52
type input "Schönberger"
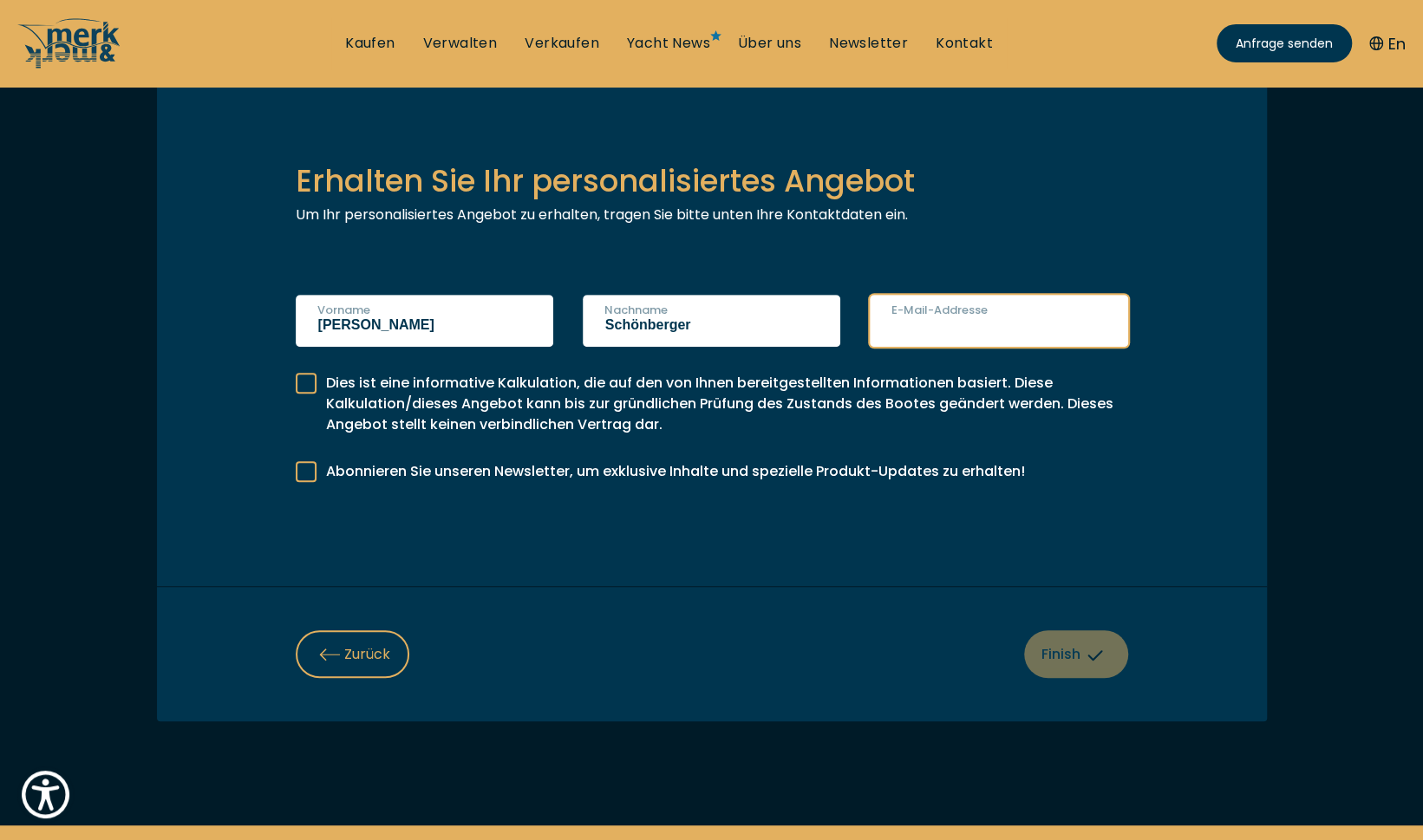
click at [949, 330] on input "E-Mail-Addresse" at bounding box center [999, 320] width 259 height 52
type input "[EMAIL_ADDRESS][DOMAIN_NAME]"
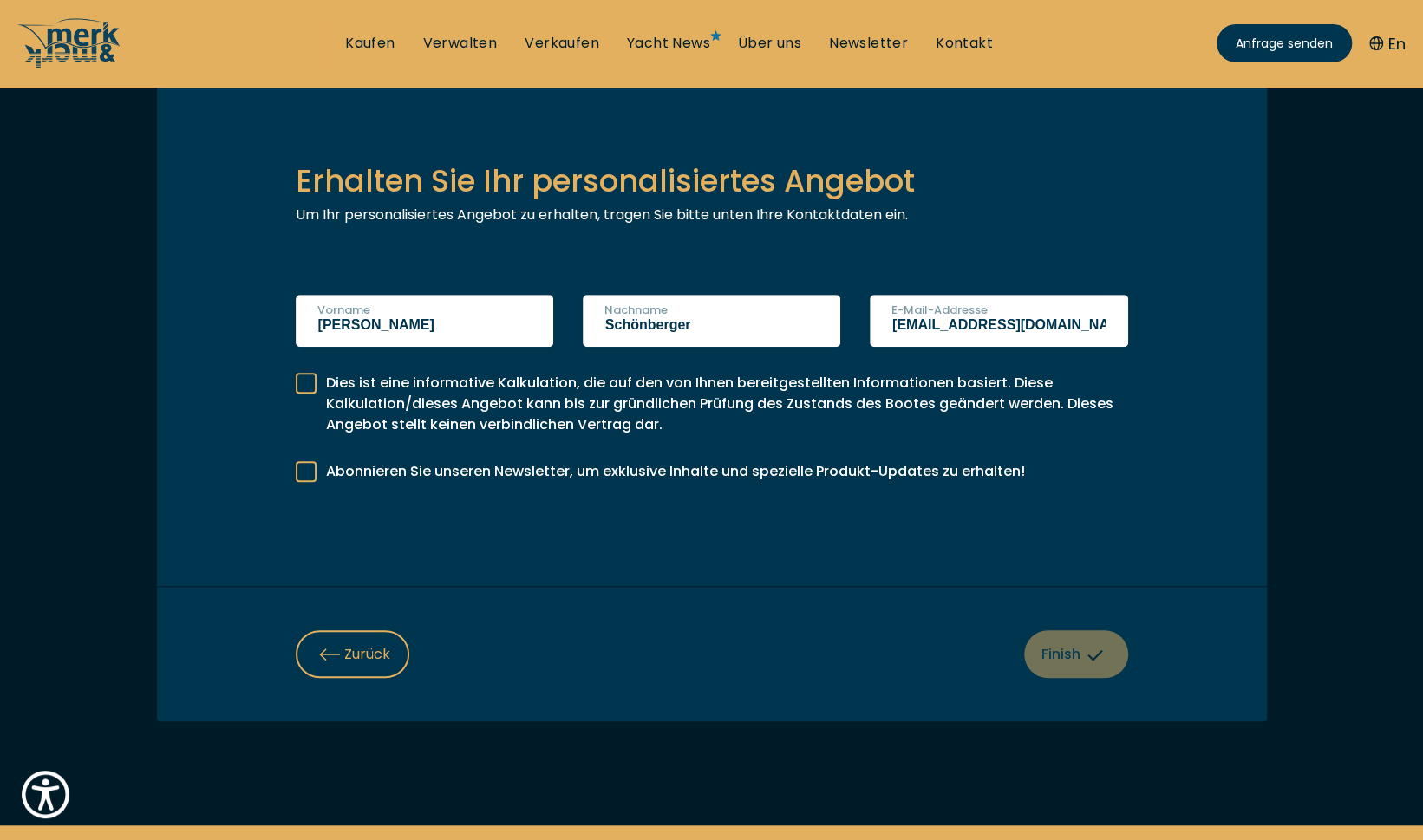
click at [307, 383] on div at bounding box center [306, 383] width 21 height 21
click at [0, 0] on input "Dies ist eine informative Kalkulation, die auf den von Ihnen bereitgestellten I…" at bounding box center [0, 0] width 0 height 0
click at [314, 471] on div at bounding box center [306, 472] width 21 height 21
click at [0, 0] on input "Abonnieren Sie unseren Newsletter, um exklusive Inhalte und spezielle Produkt-U…" at bounding box center [0, 0] width 0 height 0
click at [1067, 657] on span "Finish" at bounding box center [1075, 653] width 68 height 22
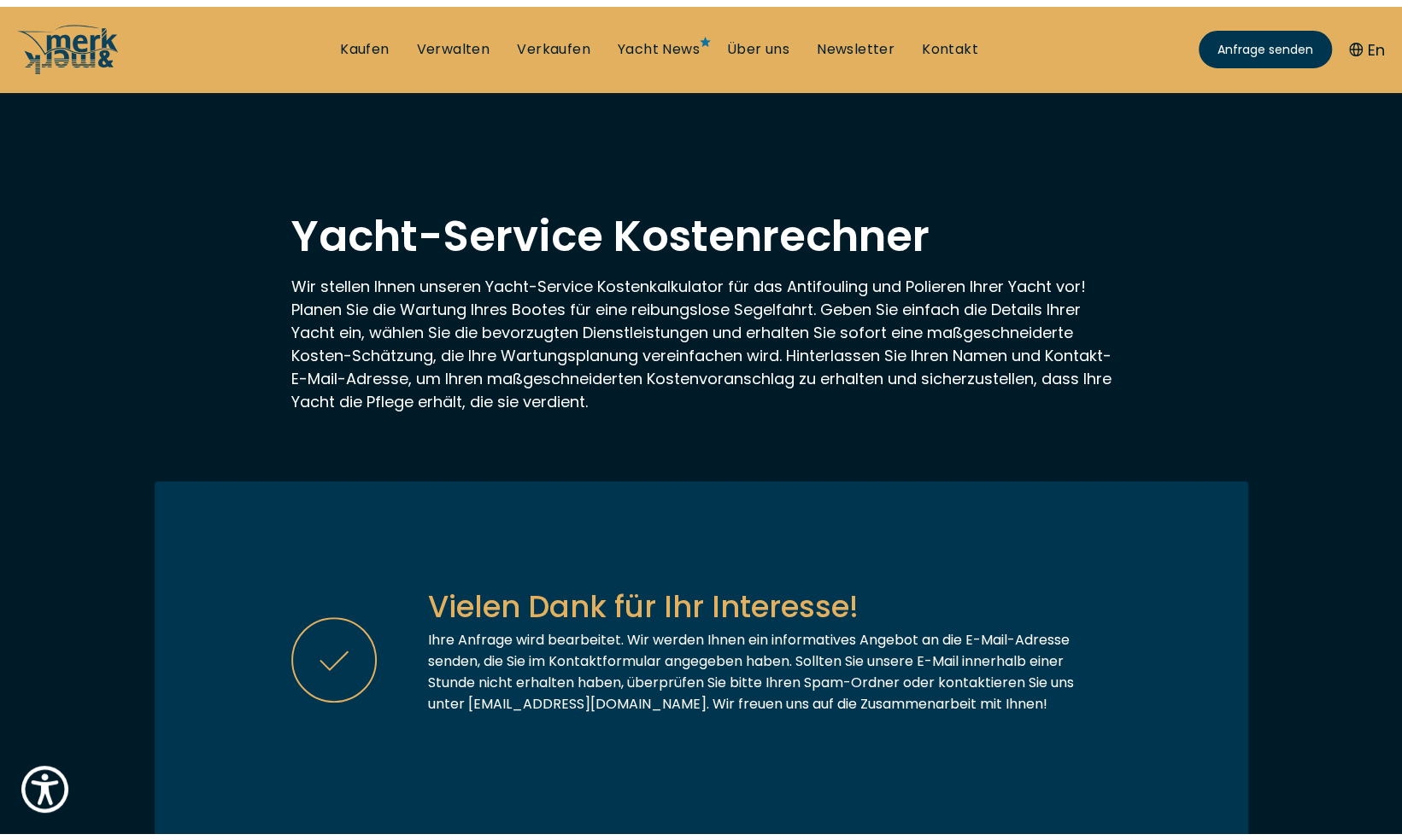
scroll to position [0, 0]
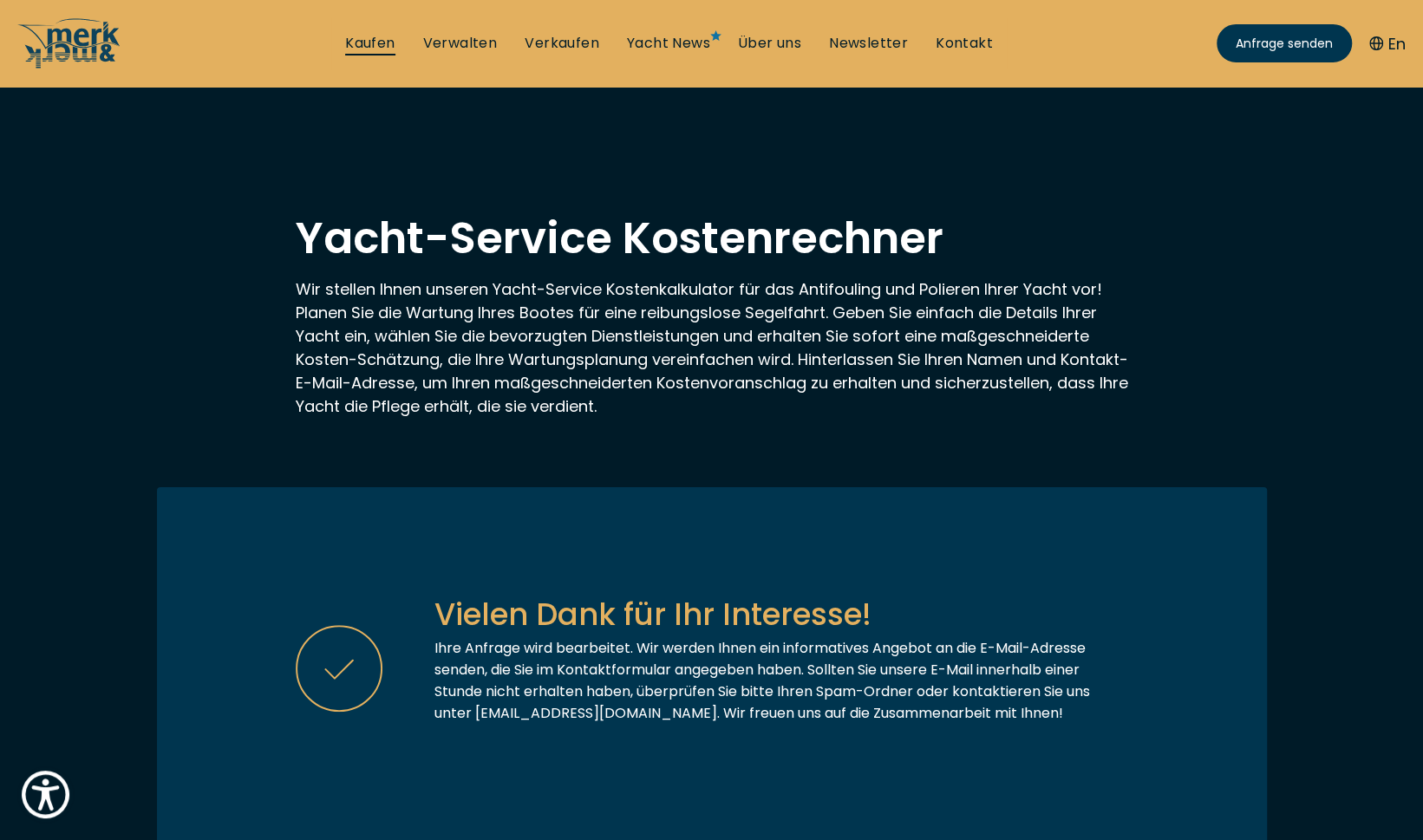
click at [380, 39] on link "Kaufen" at bounding box center [369, 43] width 50 height 19
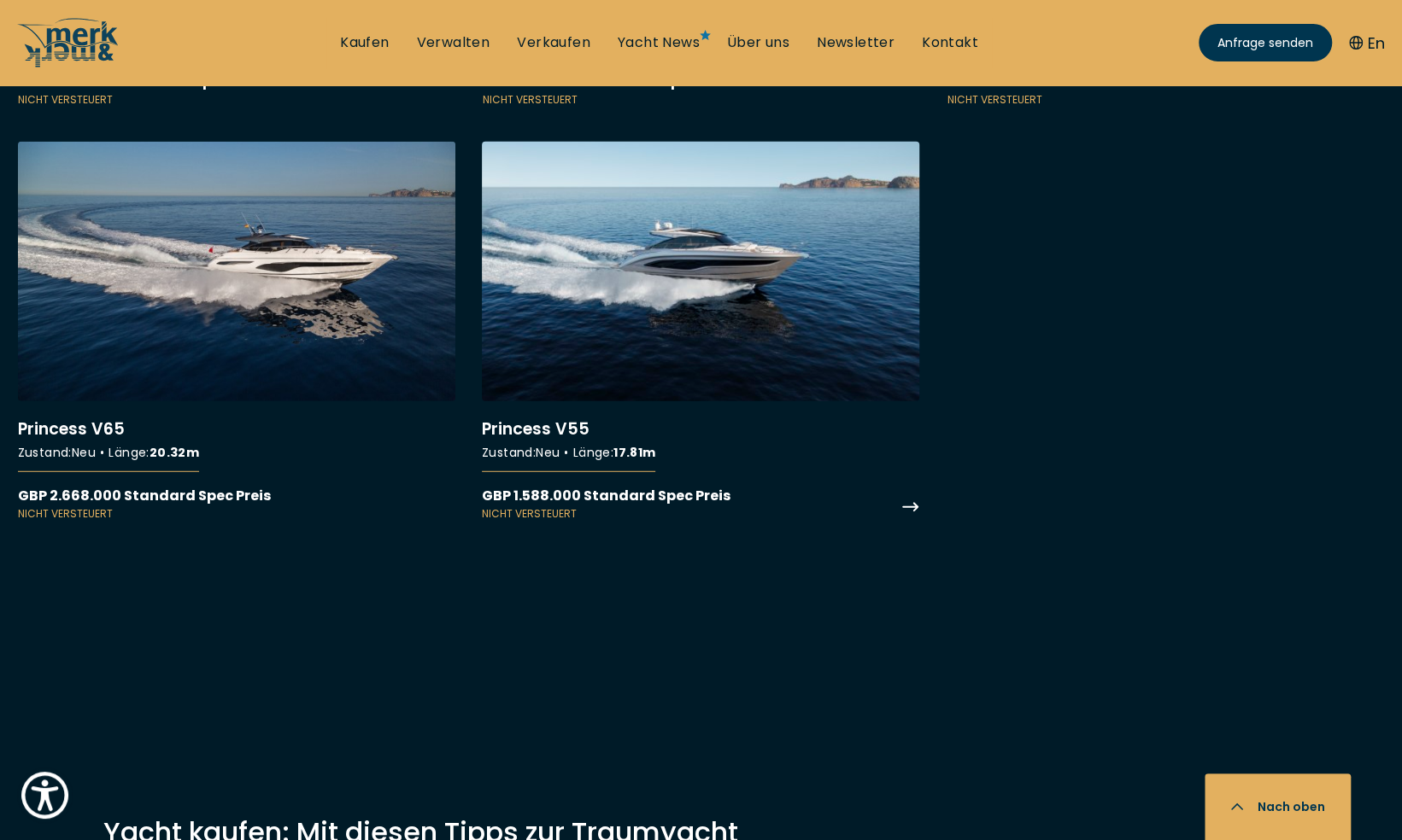
scroll to position [15367, 0]
